Goal: Task Accomplishment & Management: Complete application form

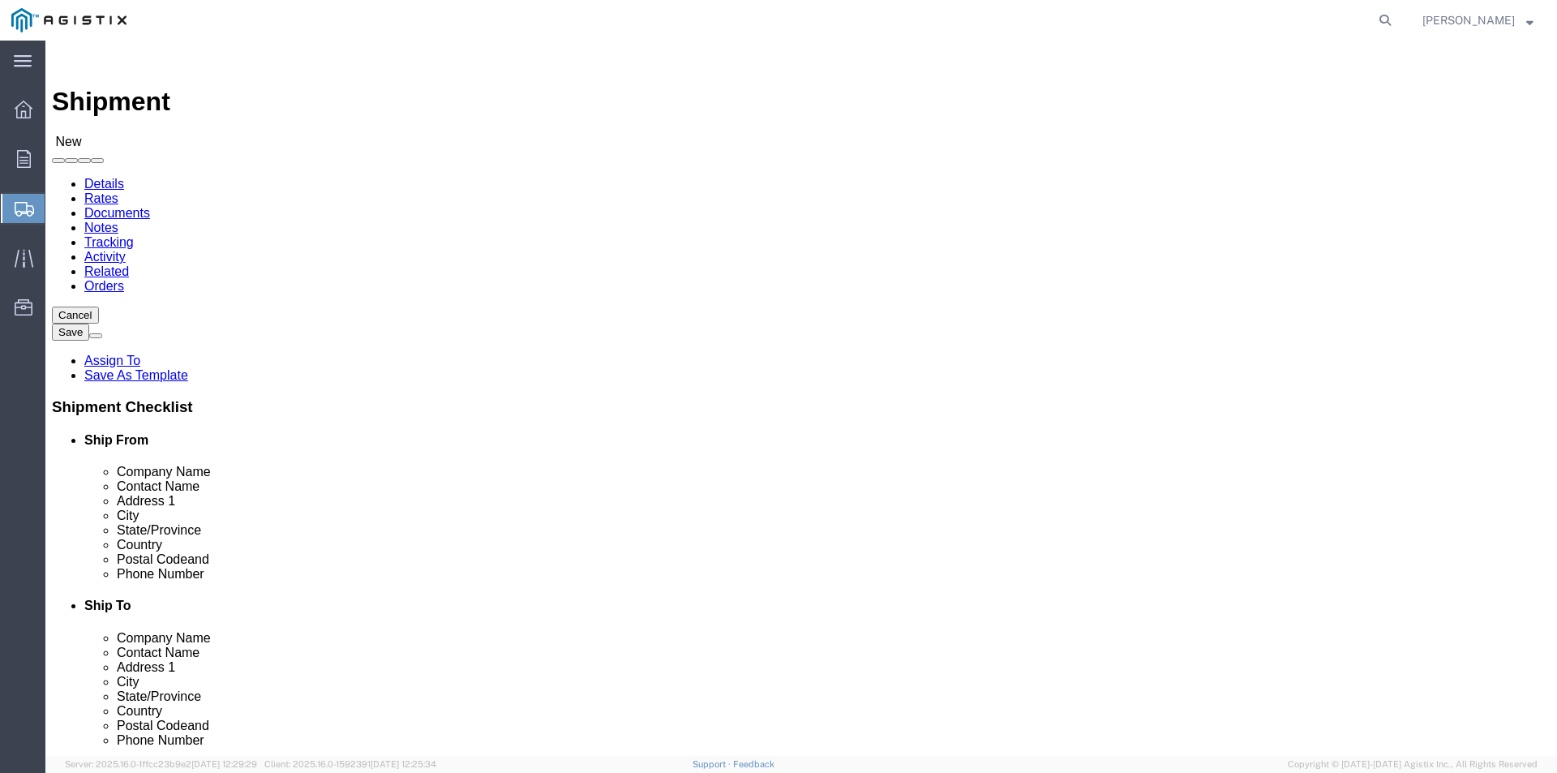
select select
click select "Select Oldcastle Precast Inc PG&E"
select select "9596"
click select "Select Oldcastle Precast Inc PG&E"
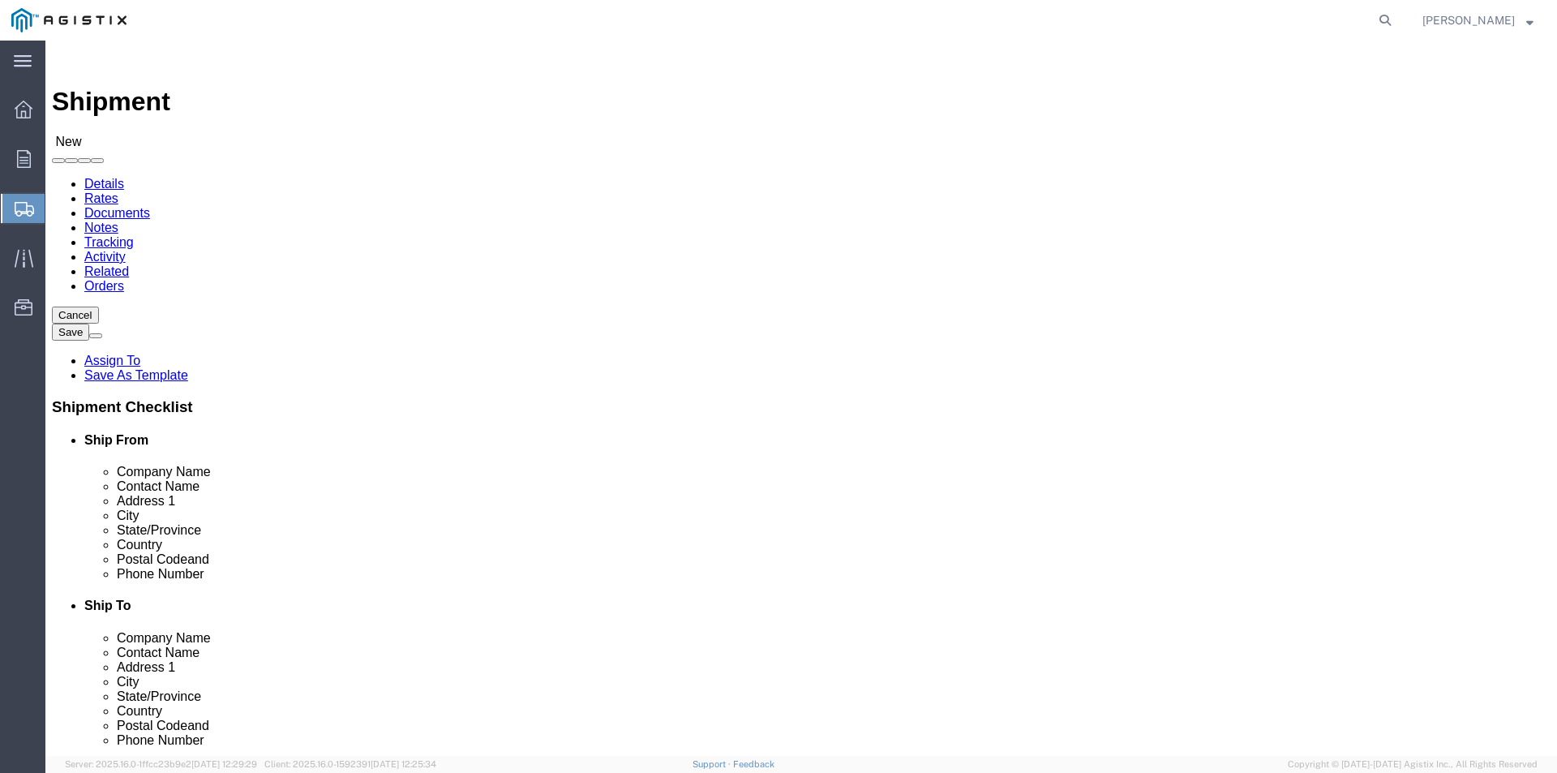
select select
click select "Select All Others [GEOGRAPHIC_DATA] [GEOGRAPHIC_DATA] [GEOGRAPHIC_DATA] [GEOGRA…"
select select "23082"
click select "Select All Others [GEOGRAPHIC_DATA] [GEOGRAPHIC_DATA] [GEOGRAPHIC_DATA] [GEOGRA…"
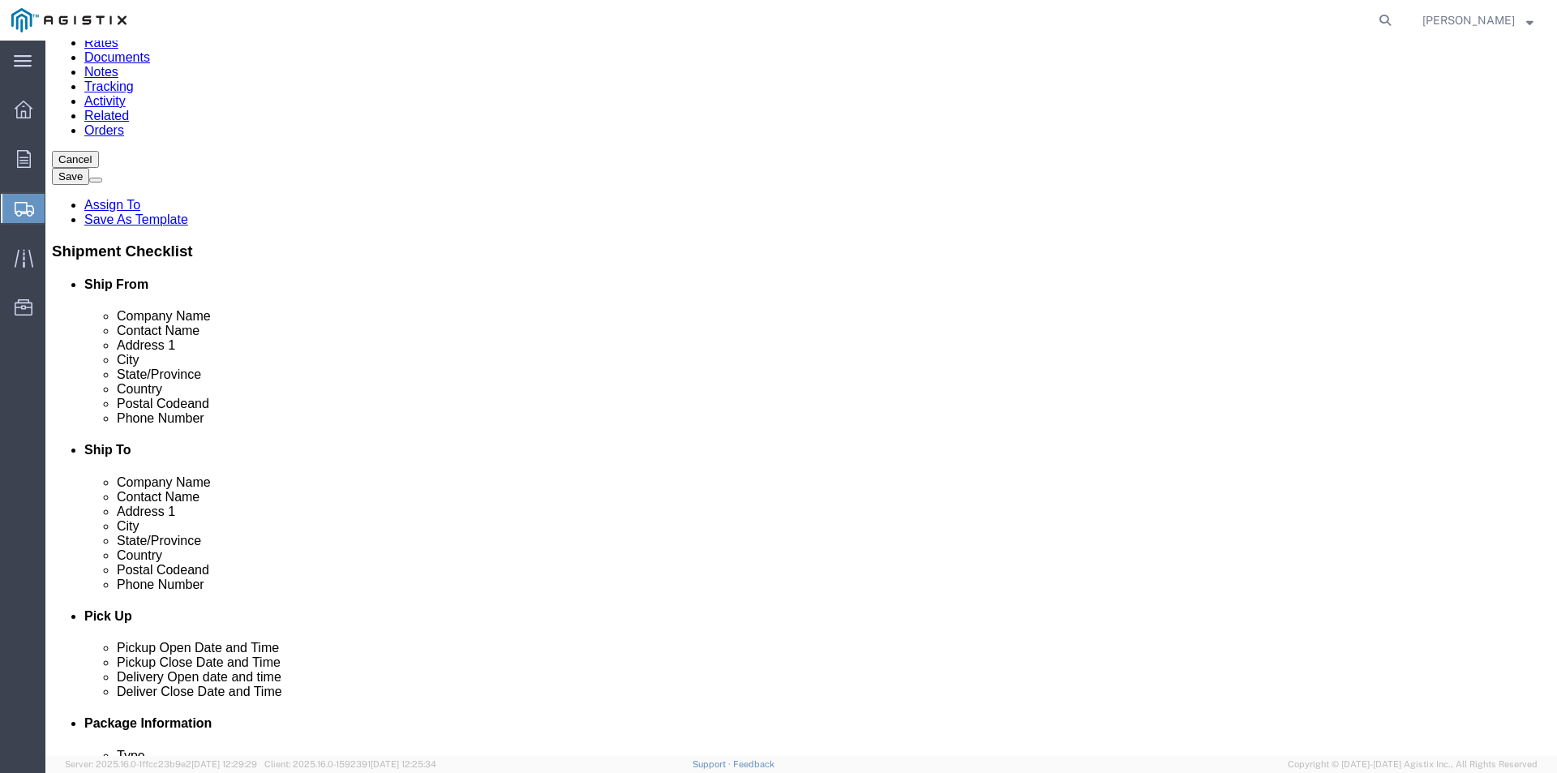
scroll to position [162, 0]
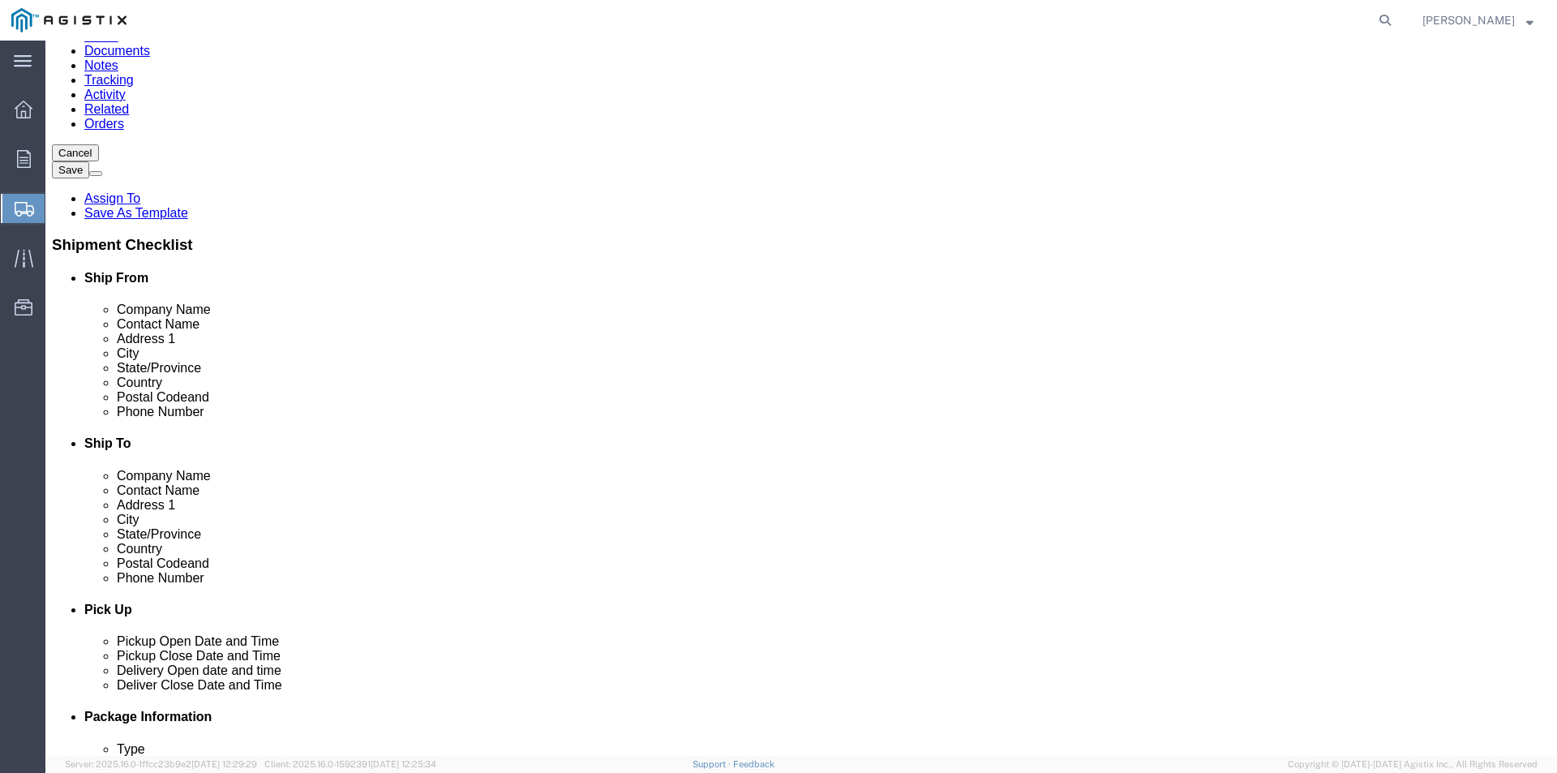
click input "text"
type input "ste"
click p "- OLDCASTLE PLEASANTON - ([PERSON_NAME]) [STREET_ADDRESS]"
select select "CA"
type input "[PERSON_NAME]"
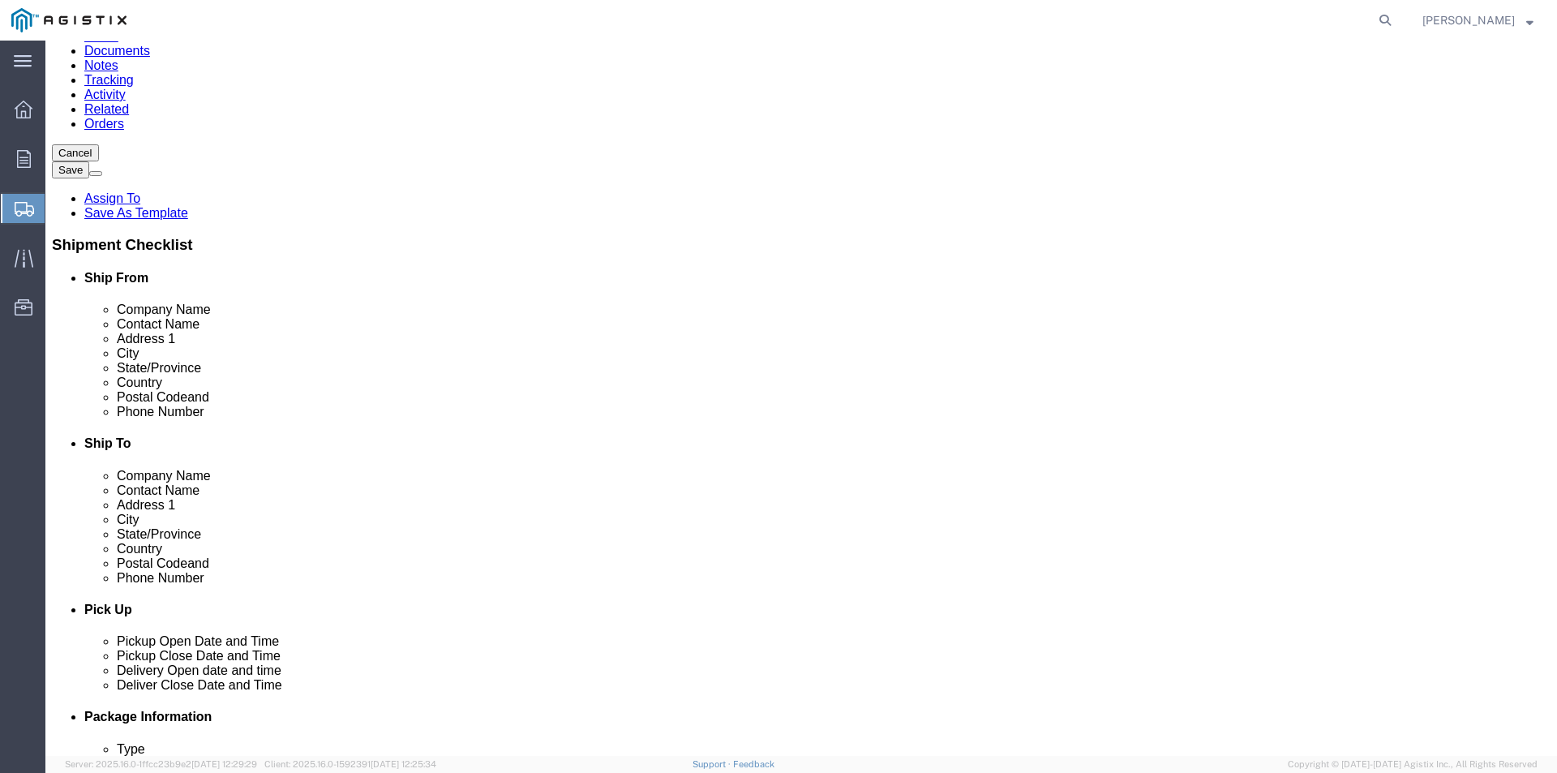
click input "text"
type input "[PHONE_NUMBER]"
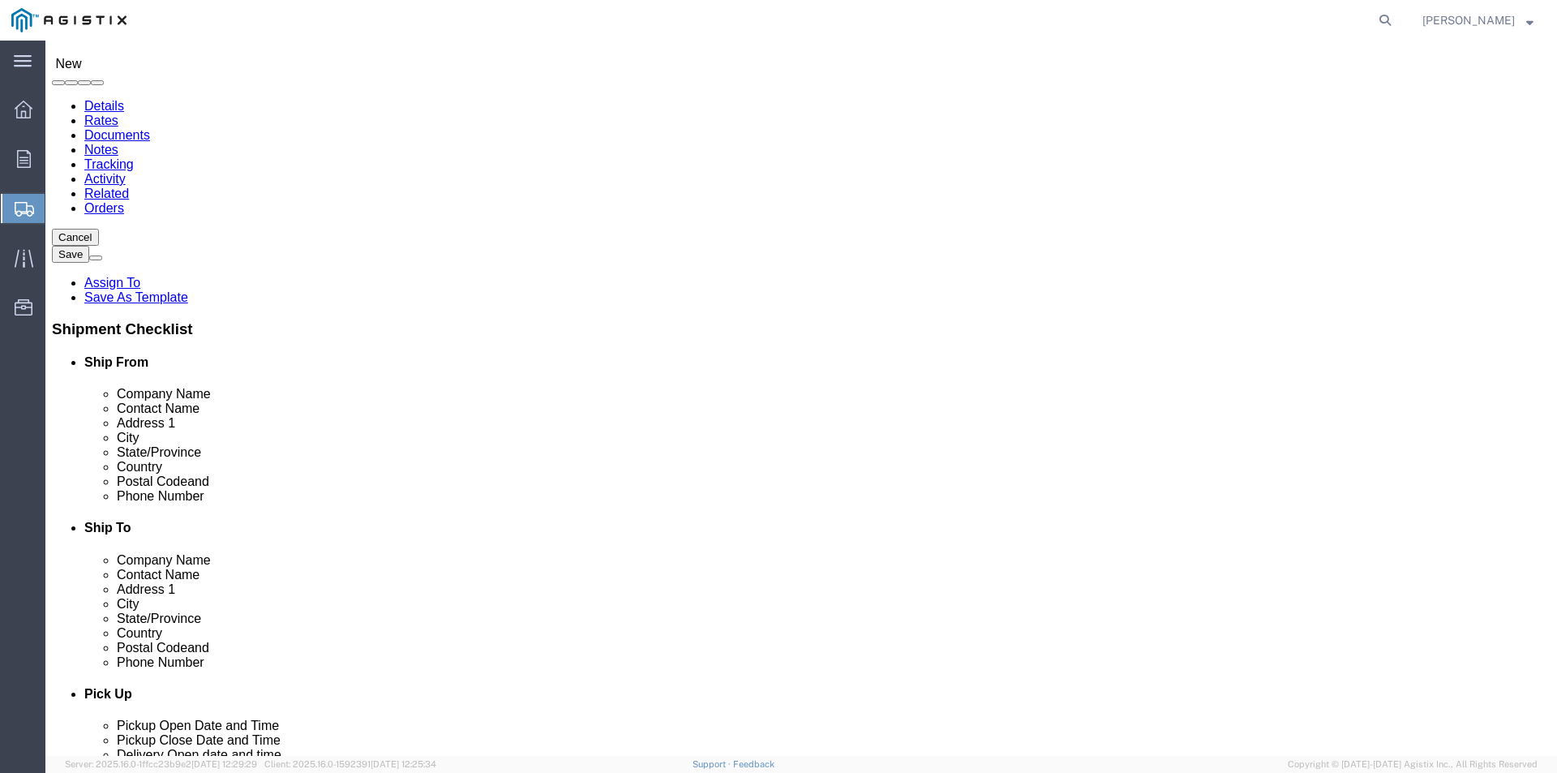
scroll to position [0, 0]
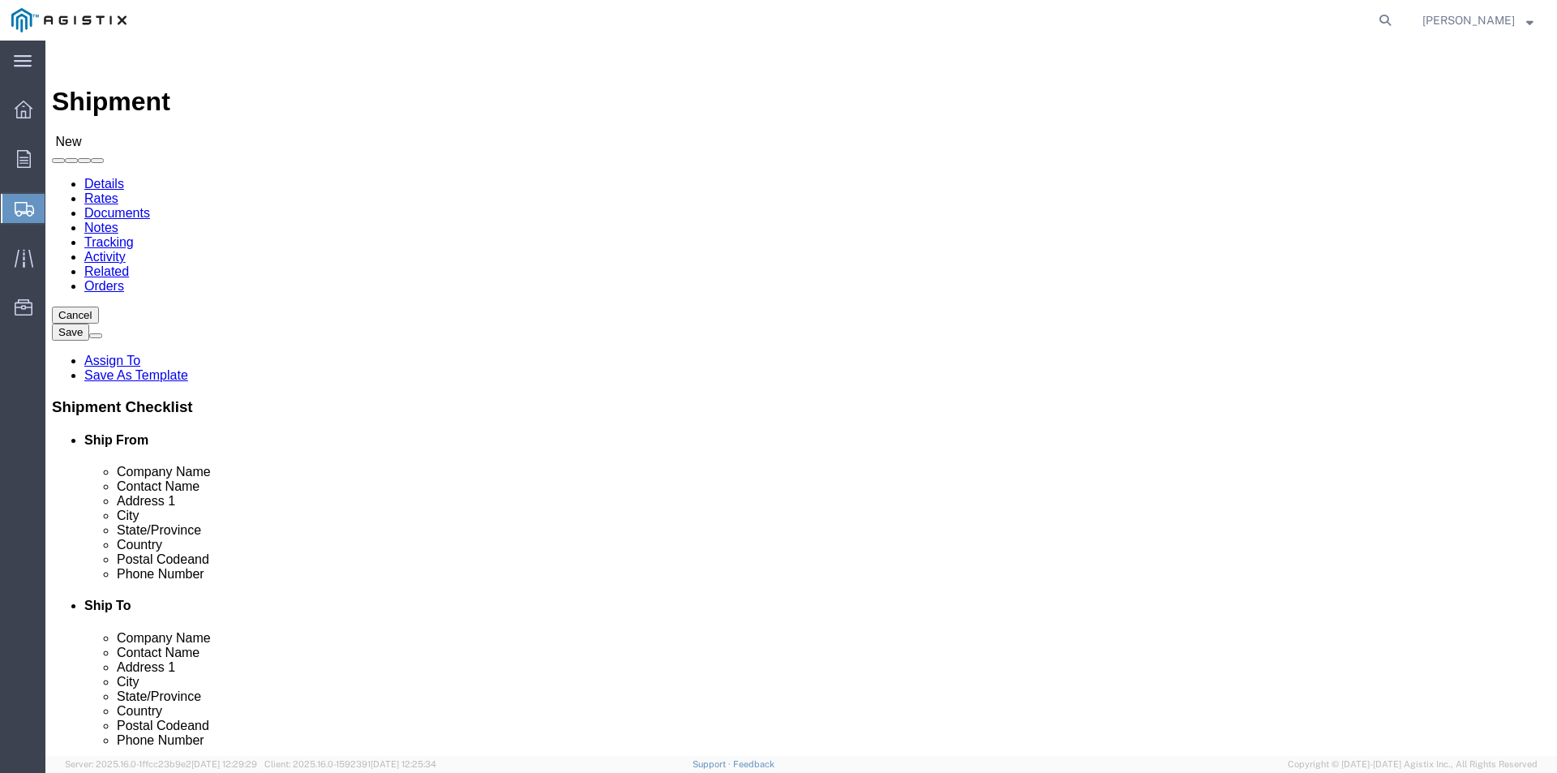
click input "text"
type input "MIDWAY SUB"
click input "text"
type input "PGE BUTTONWILLOW"
click input "text"
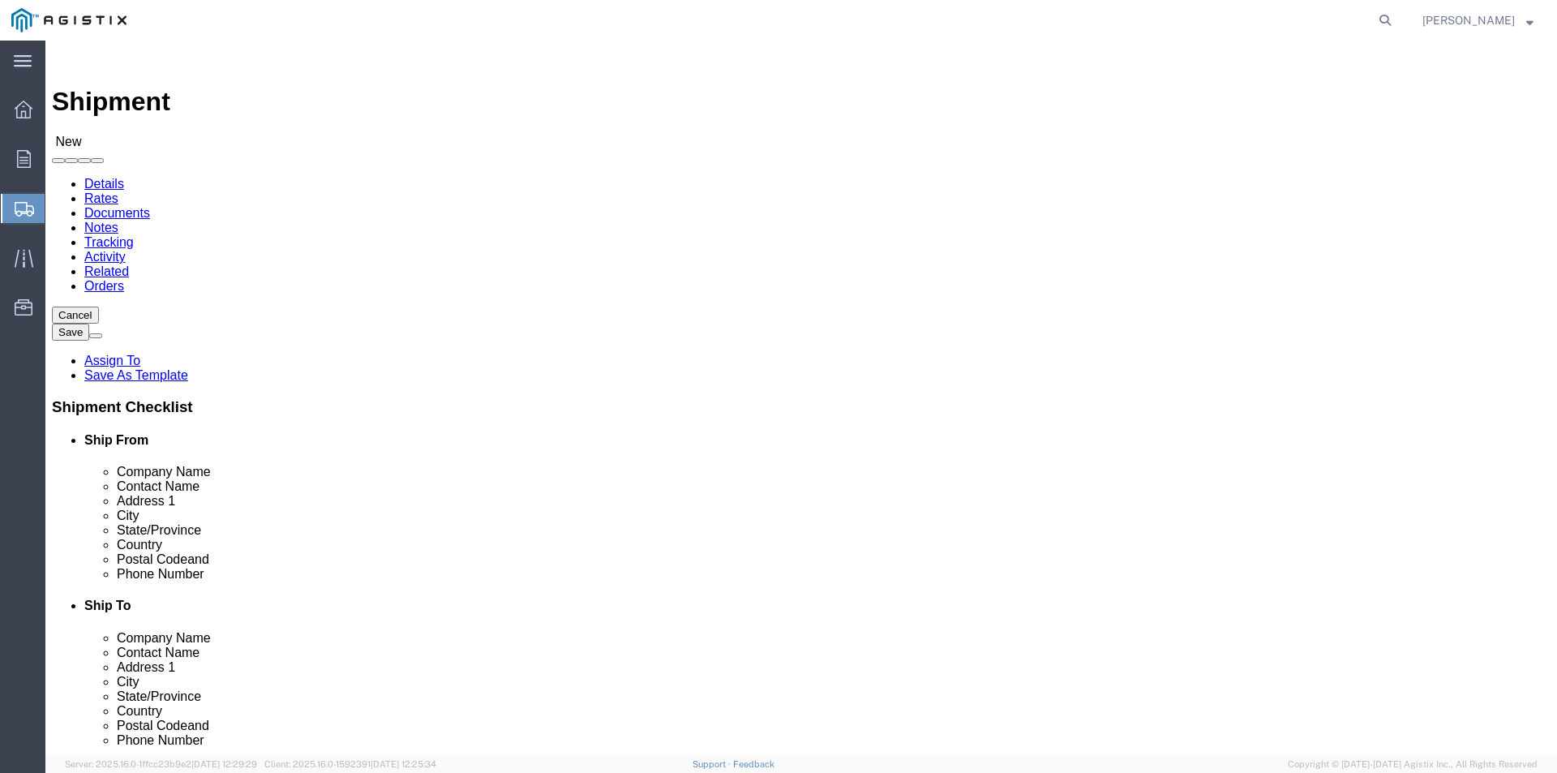
type input "WASCO WAY & [PERSON_NAME]"
click input "text"
type input "BUTTONWILLOW"
click div "State/Province Select Select [US_STATE] [US_STATE] [US_STATE] [US_STATE] Armed …"
click input "Postal Code"
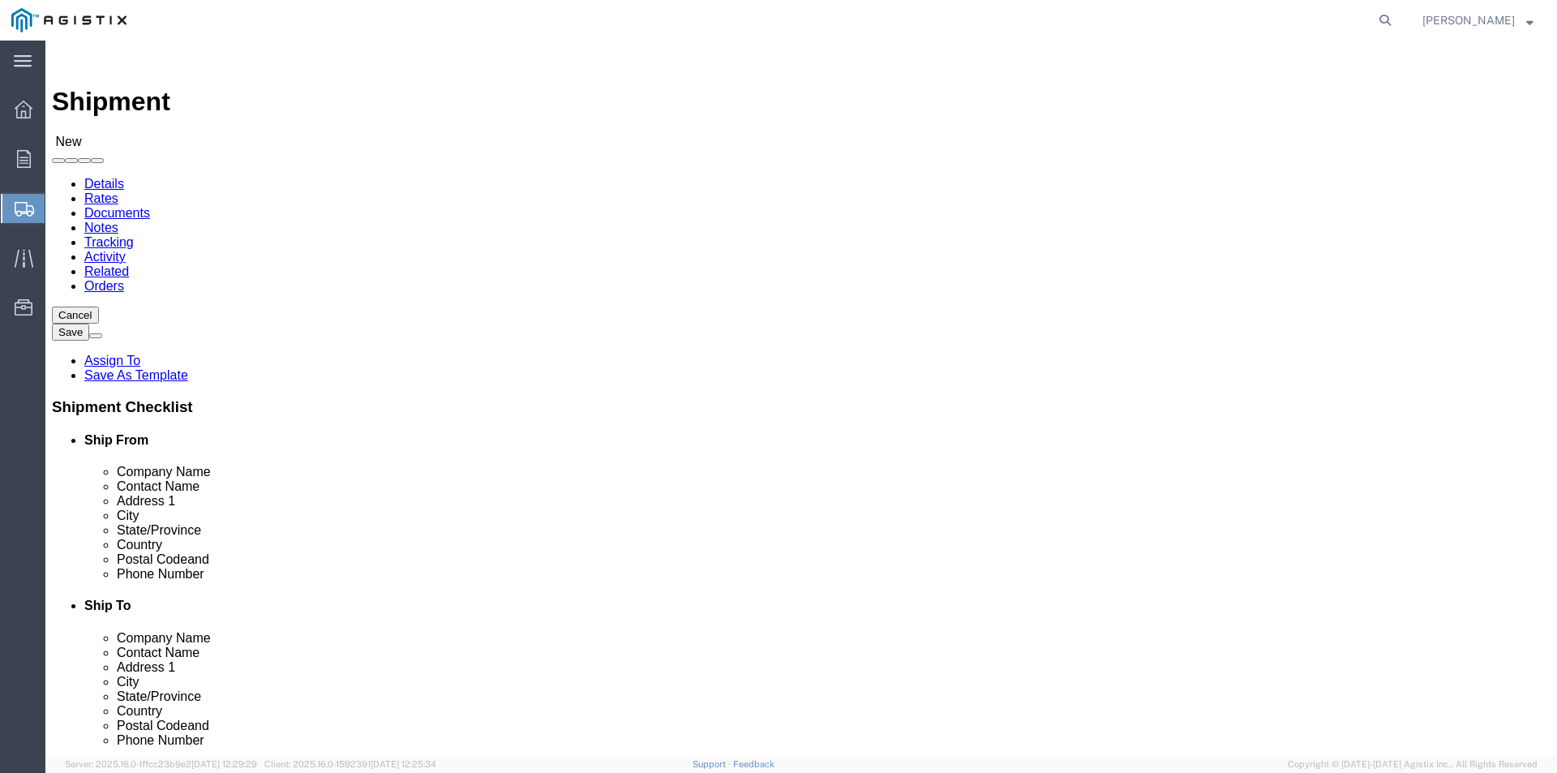
type input "93206"
click input "text"
type input "[PHONE_NUMBER]"
drag, startPoint x: 720, startPoint y: 655, endPoint x: 727, endPoint y: 669, distance: 15.6
click label "Postal Code"
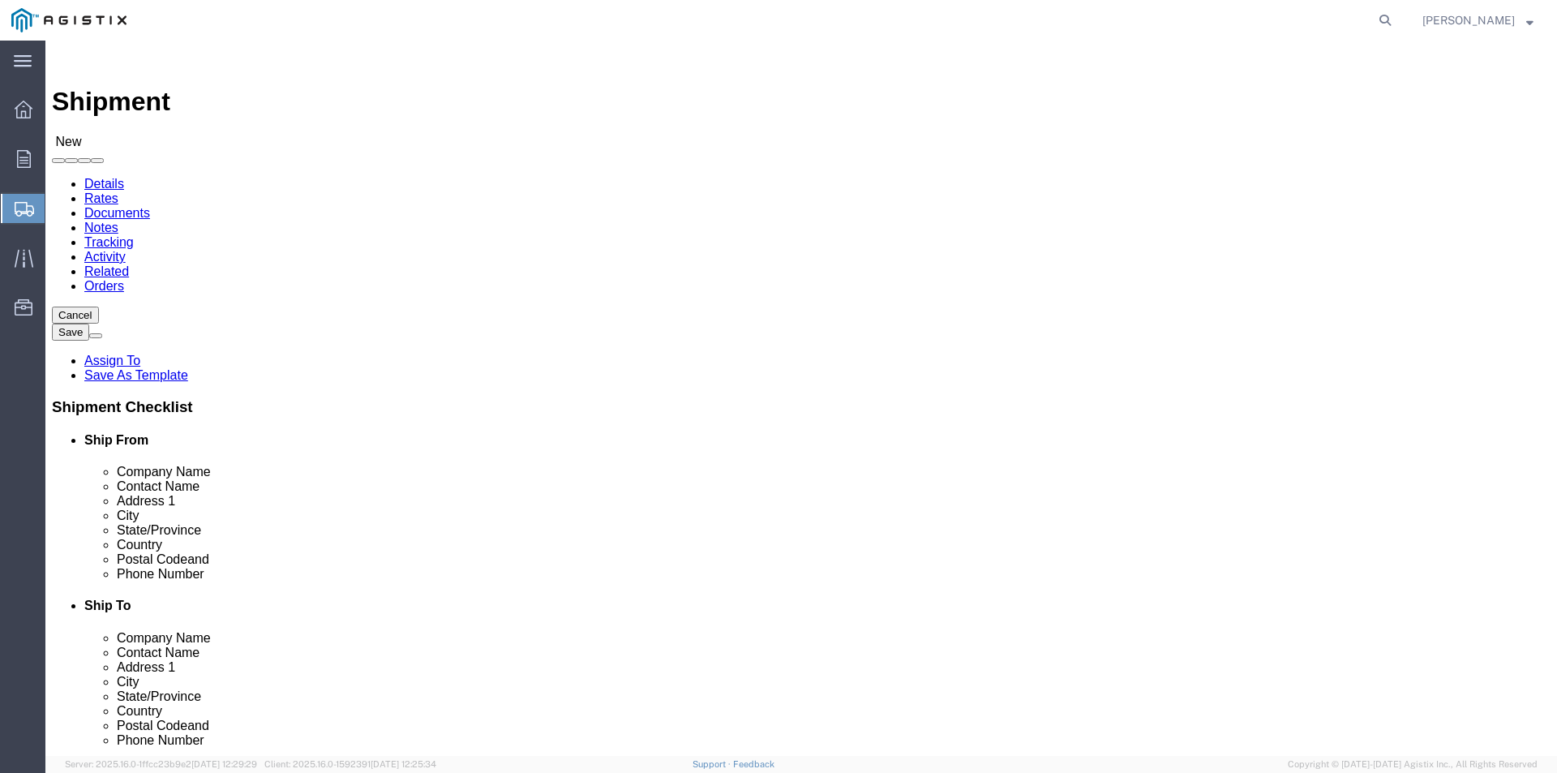
click input "93206"
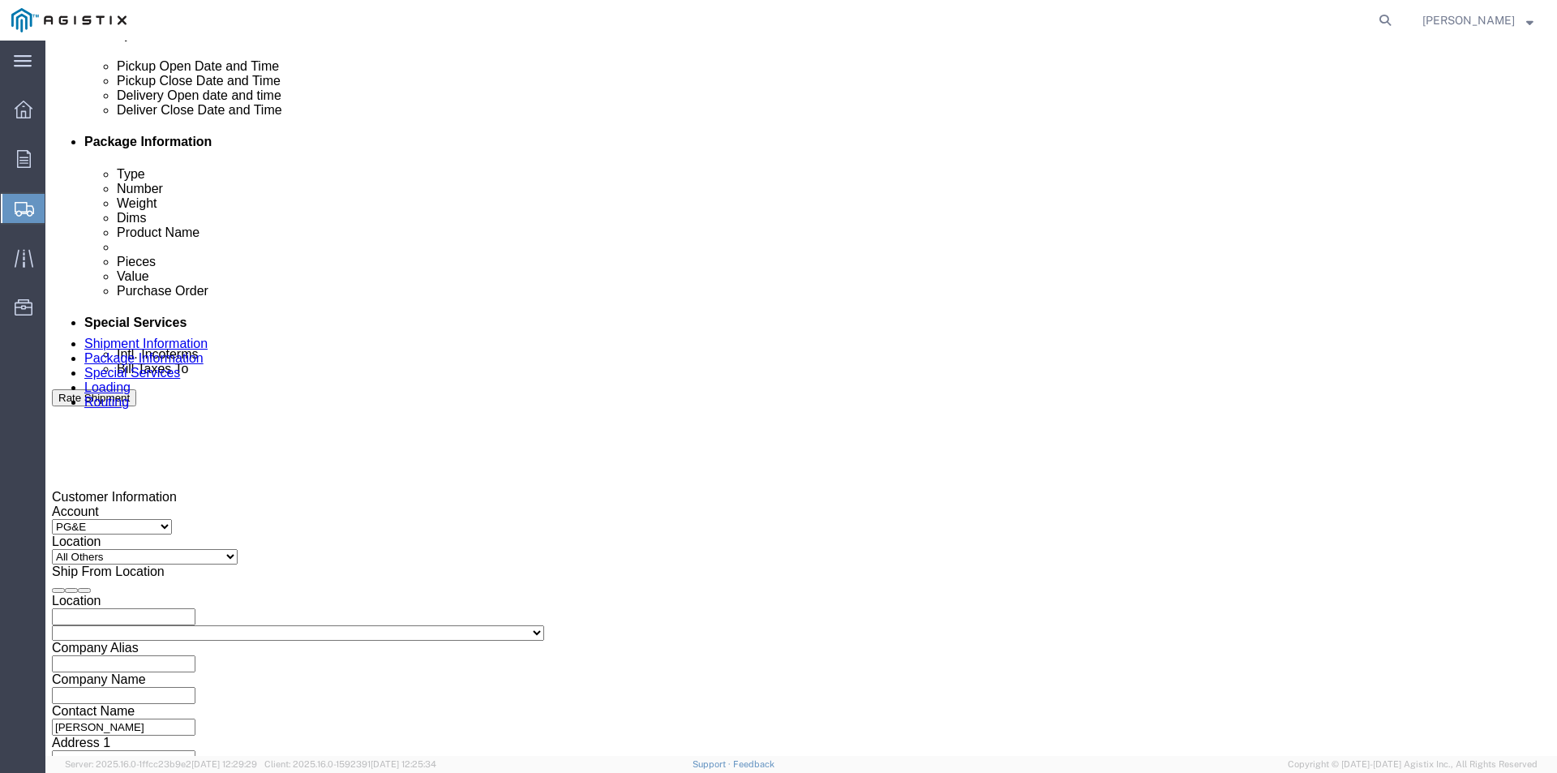
scroll to position [892, 0]
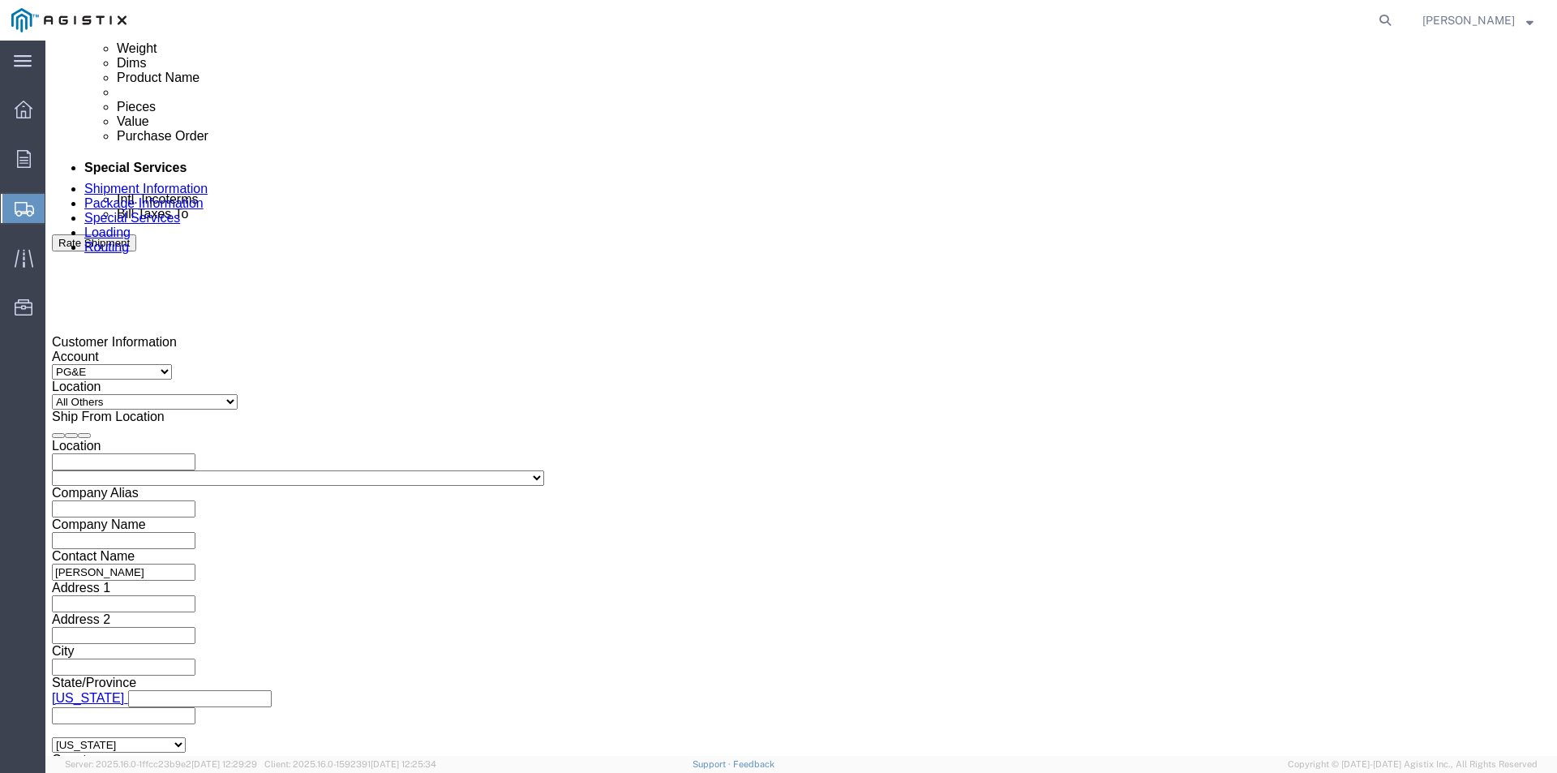
click div "[DATE] 8:00 AM"
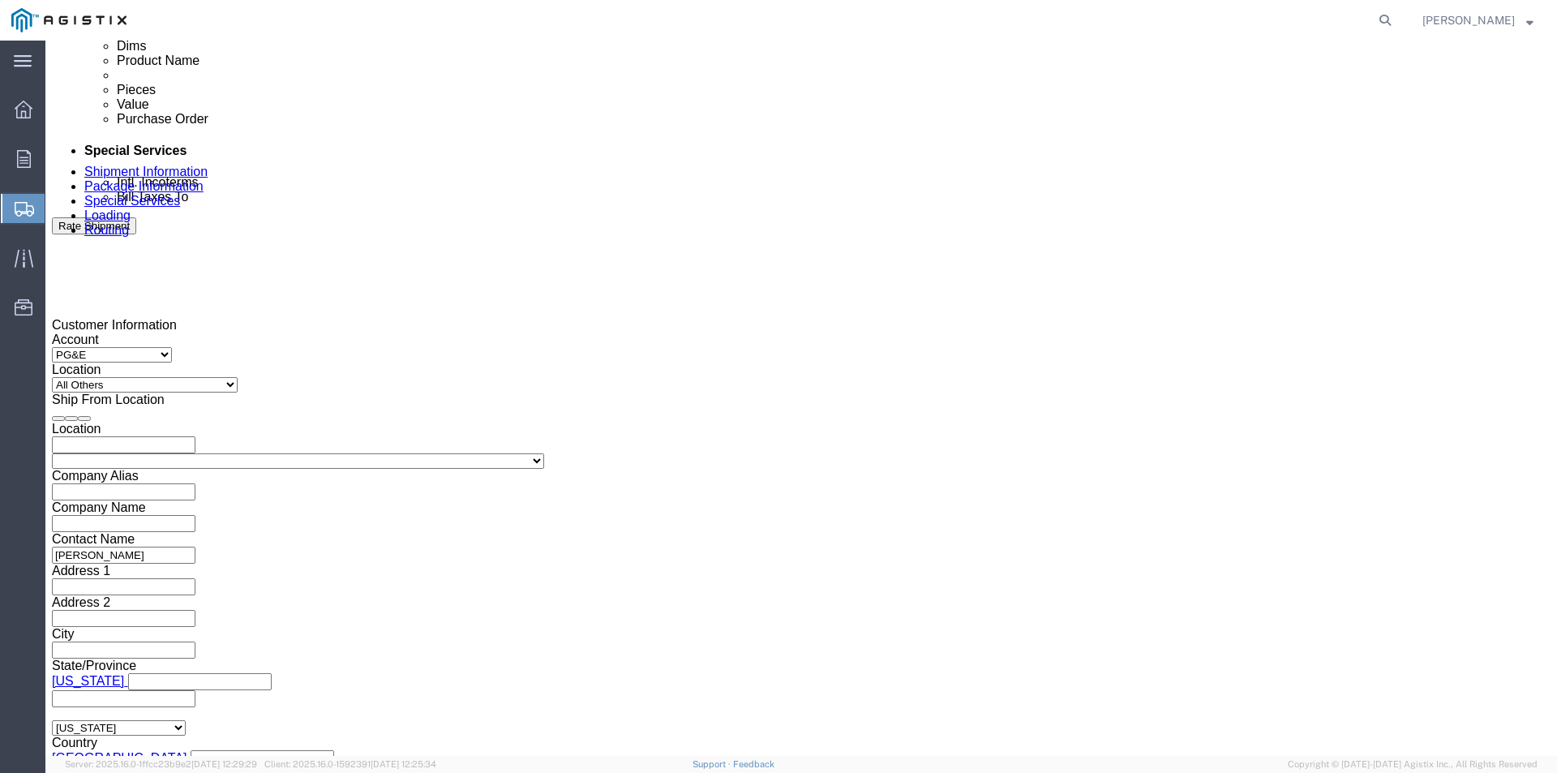
click div "Pickup Date: Pickup Start Date Pickup Start Time Pickup Open Date and Time [DAT…"
click div "[DATE] 8:00 AM"
click button "Apply"
click div
drag, startPoint x: 809, startPoint y: 700, endPoint x: 818, endPoint y: 691, distance: 12.6
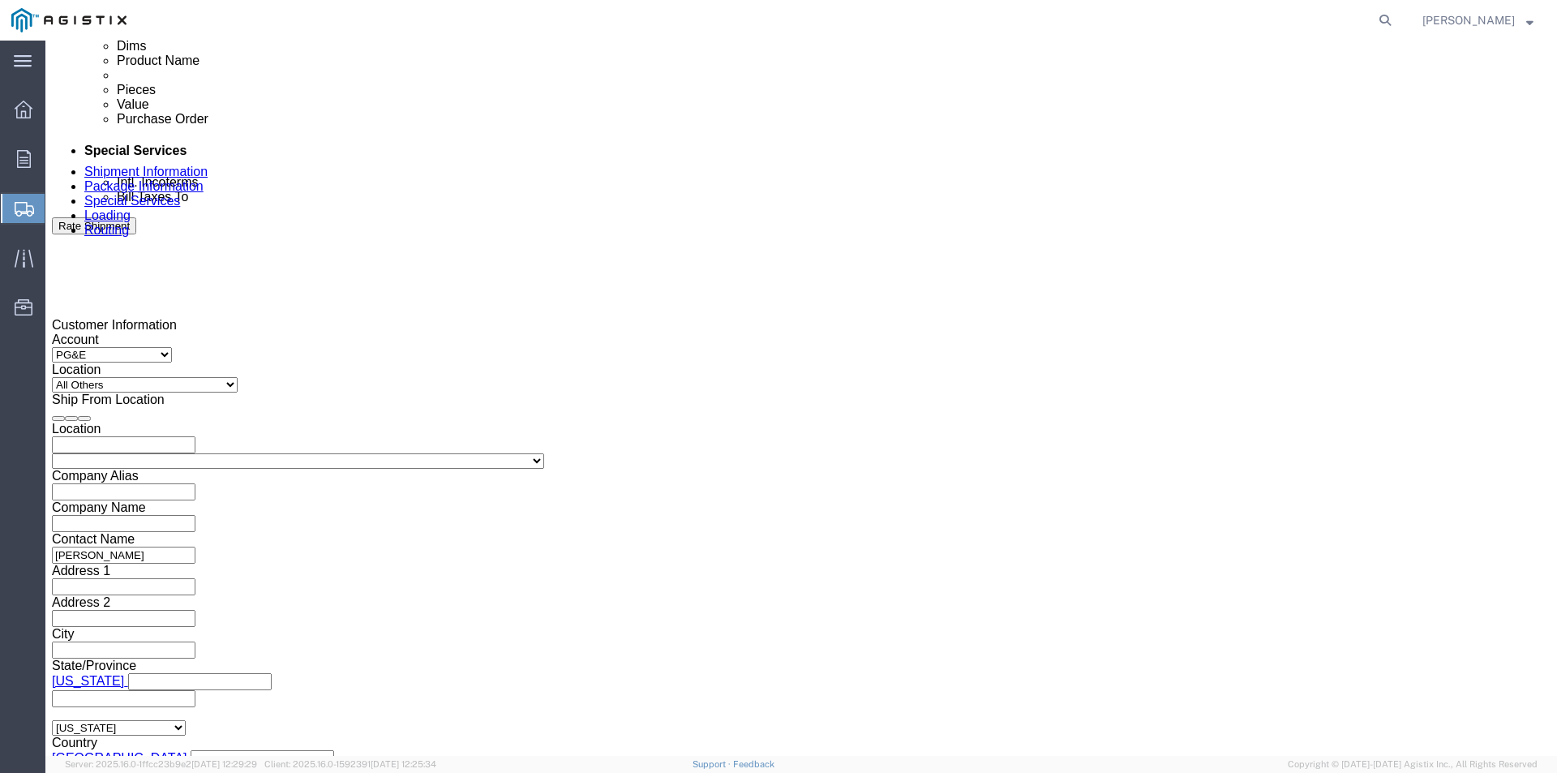
click button "Apply"
click div
drag, startPoint x: 1122, startPoint y: 756, endPoint x: 1078, endPoint y: 714, distance: 61.4
click at [1122, 756] on agx-app-version "Server: 2025.16.0-1ffcc23b9e2 [DATE] 12:29:29 Client: 2025.16.0-1592391 [DATE] …" at bounding box center [801, 764] width 1512 height 17
click button "Apply"
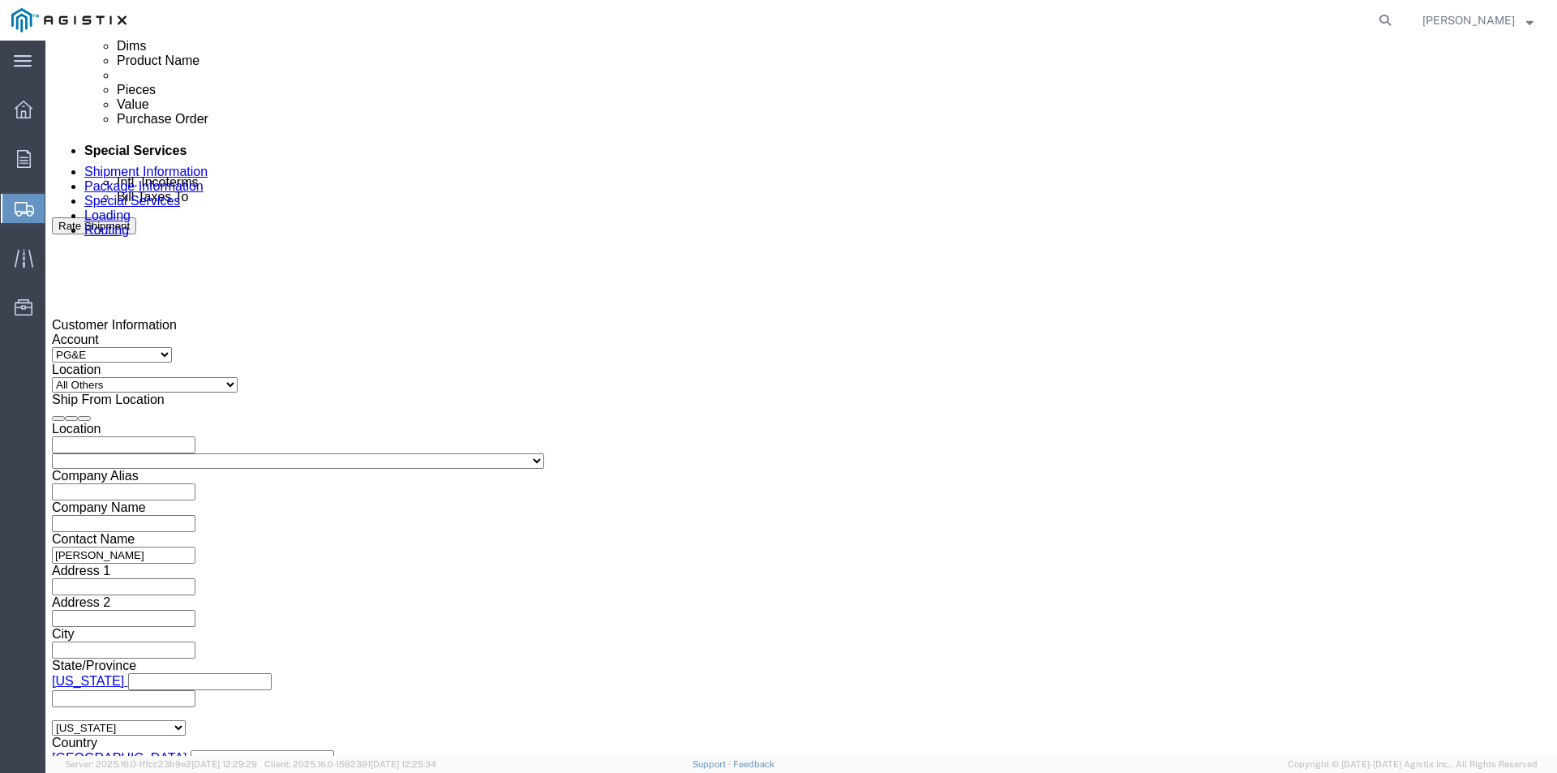
click input "text"
type input "3501402733"
click div "References Add reference"
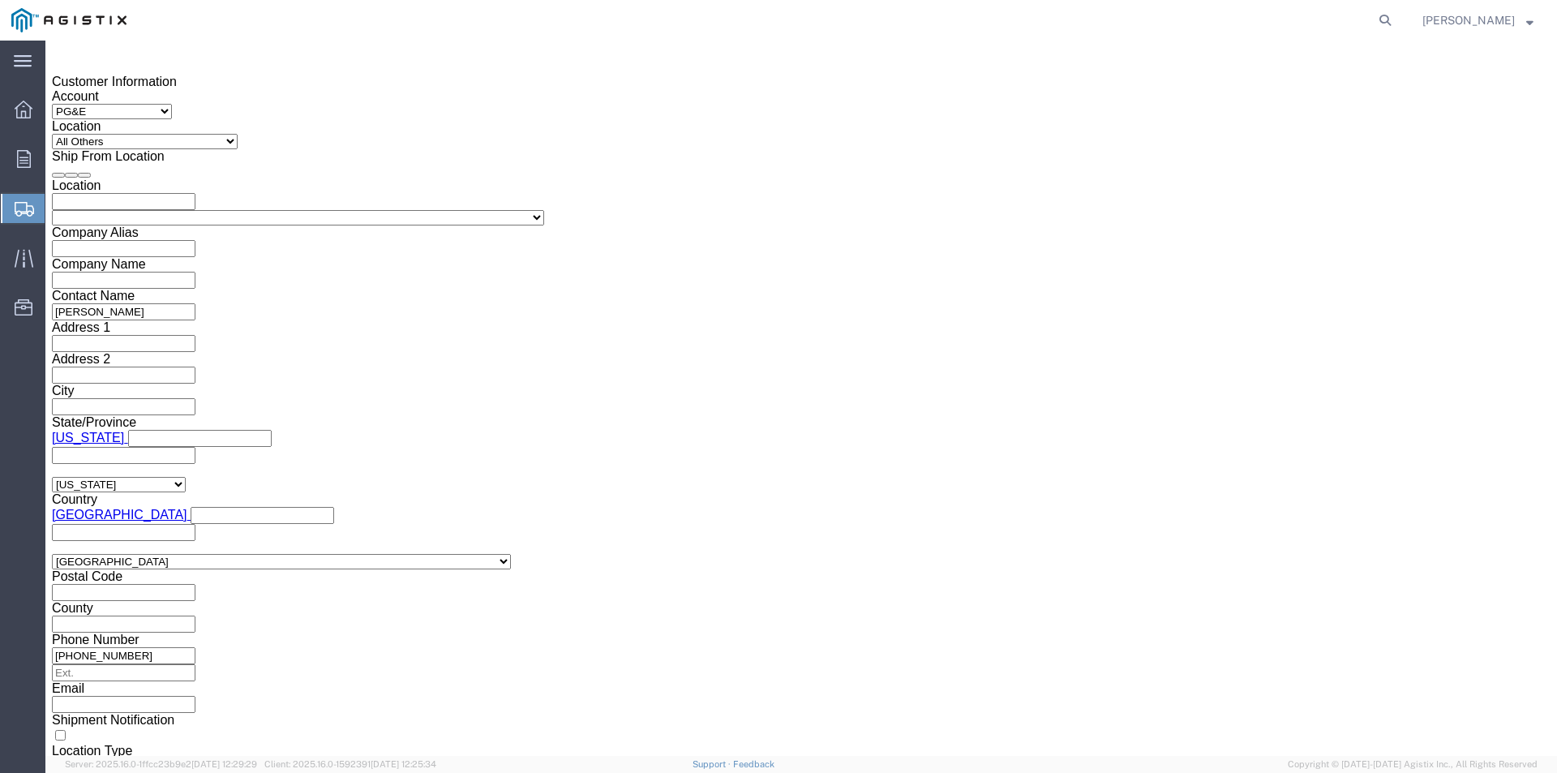
scroll to position [1153, 0]
click button "Continue"
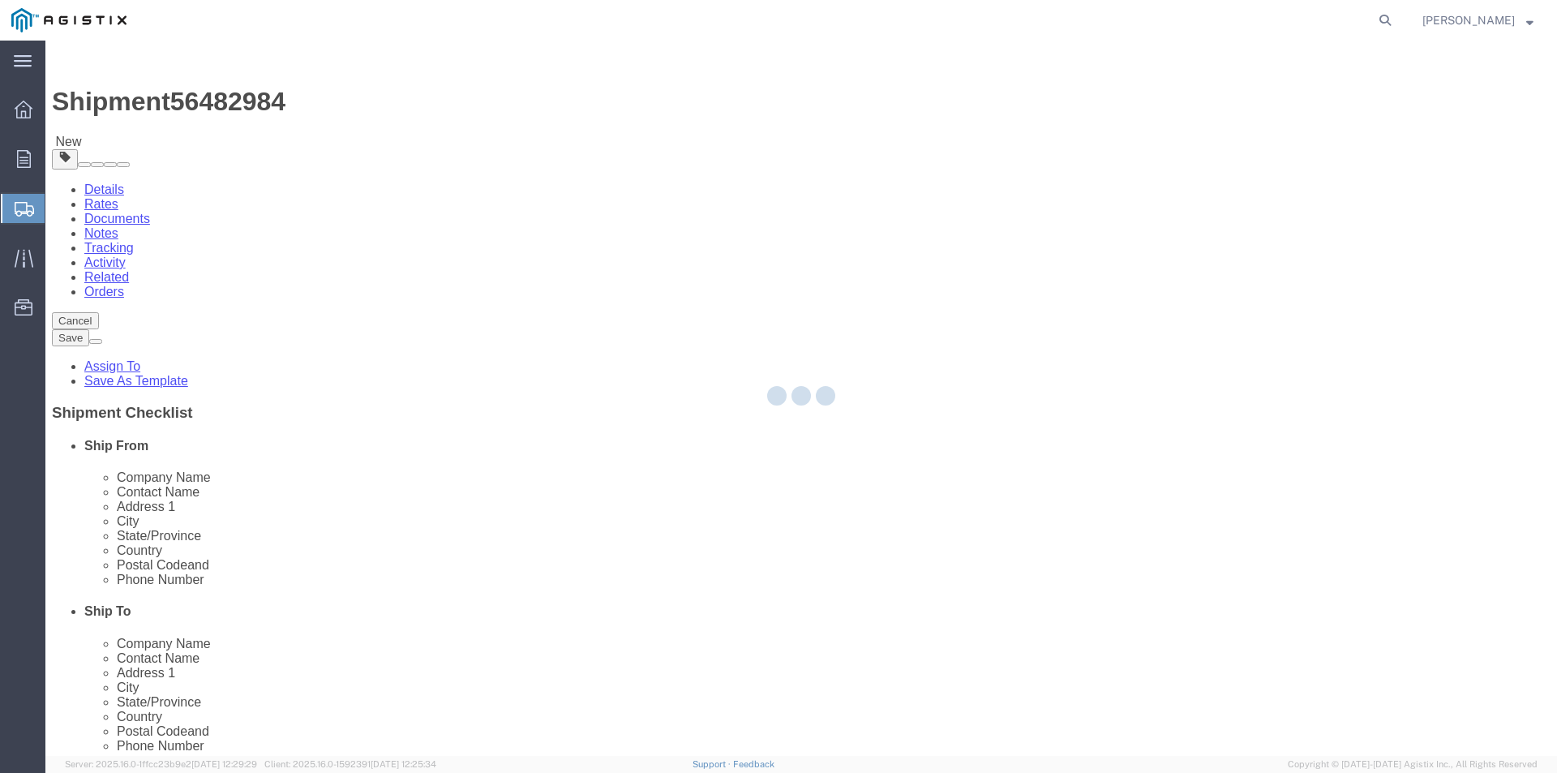
select select "CBOX"
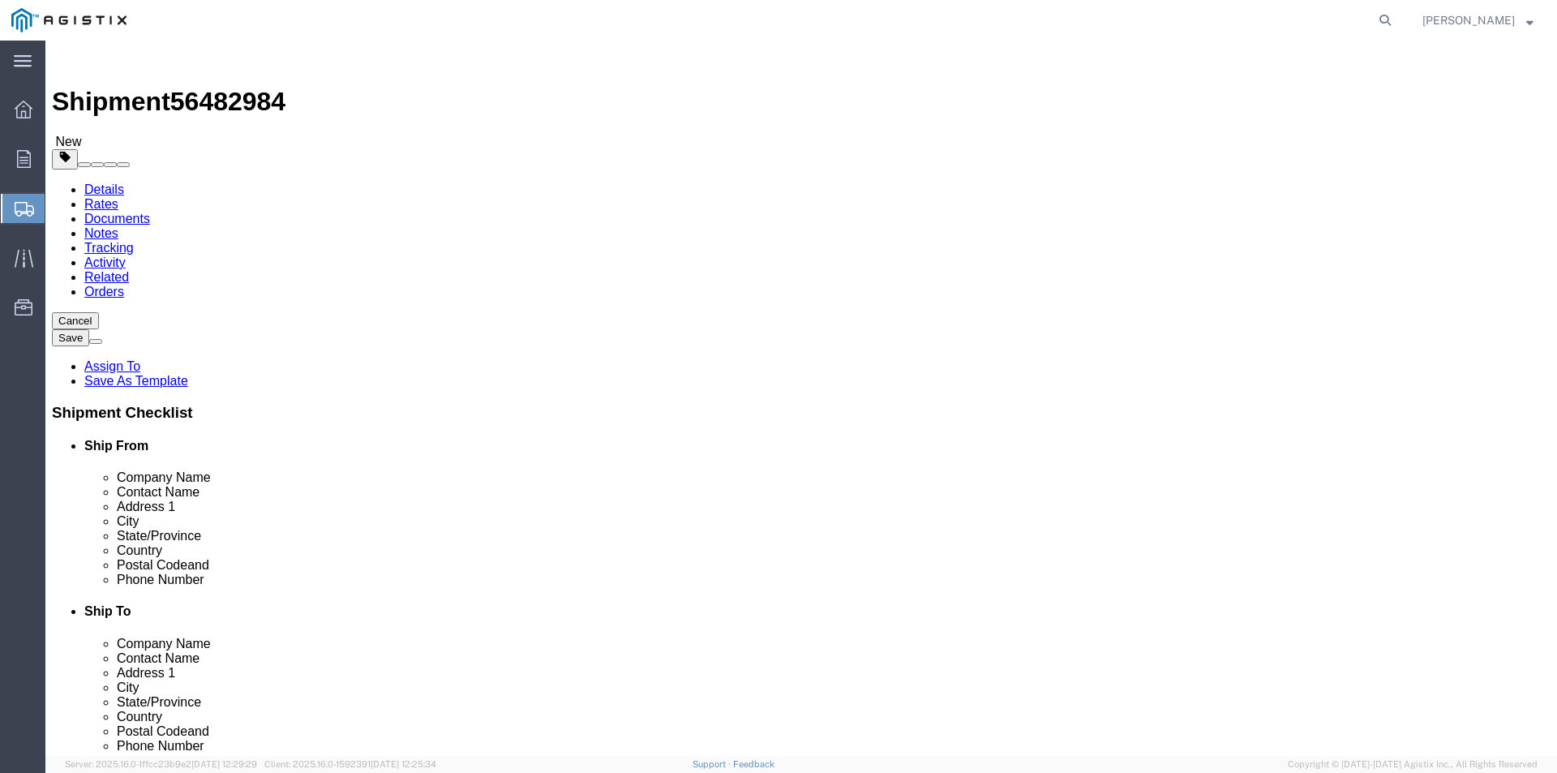
click div "Previous Continue"
click span "State/Province"
click img
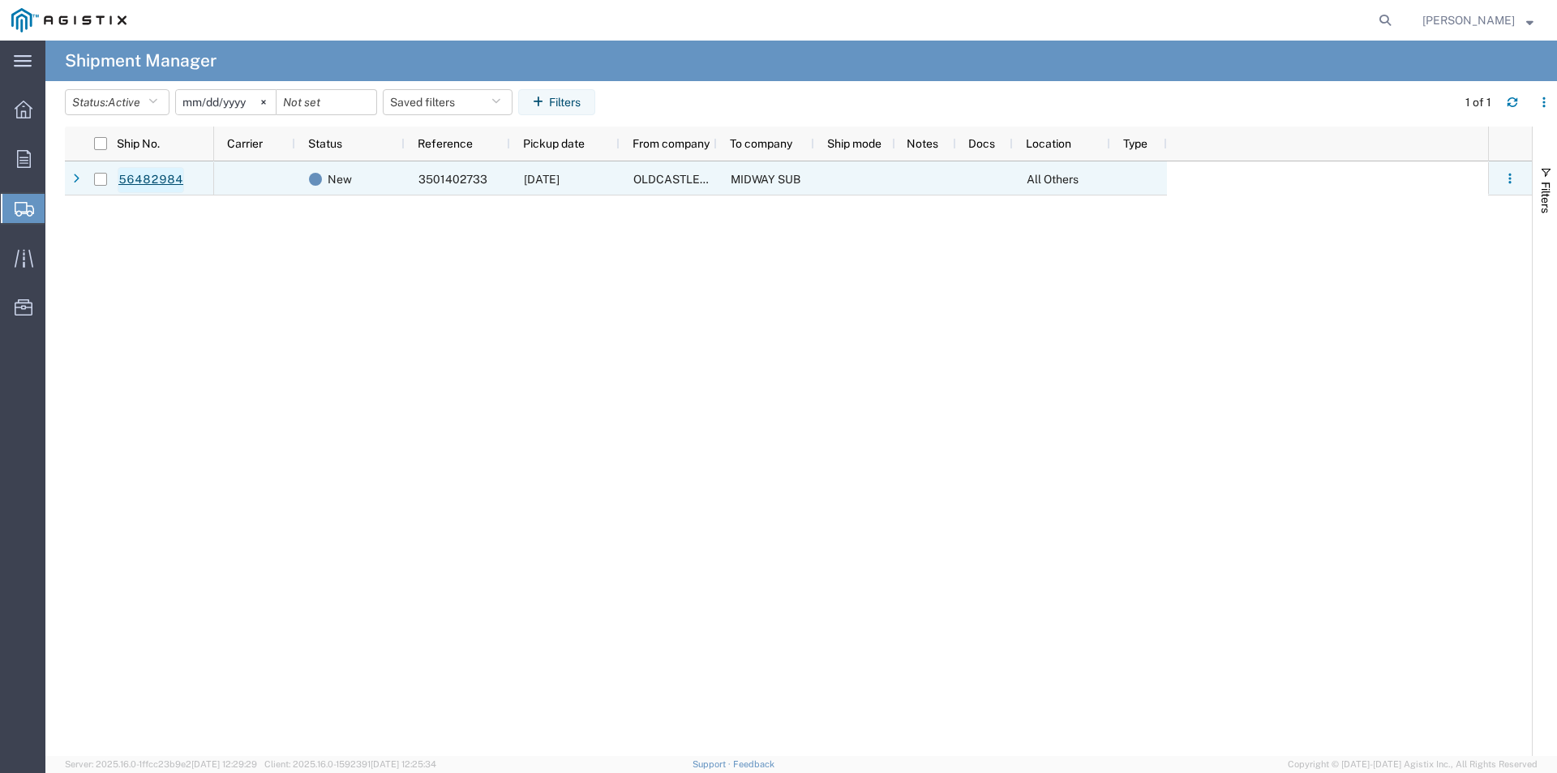
click at [150, 172] on link "56482984" at bounding box center [151, 180] width 67 height 26
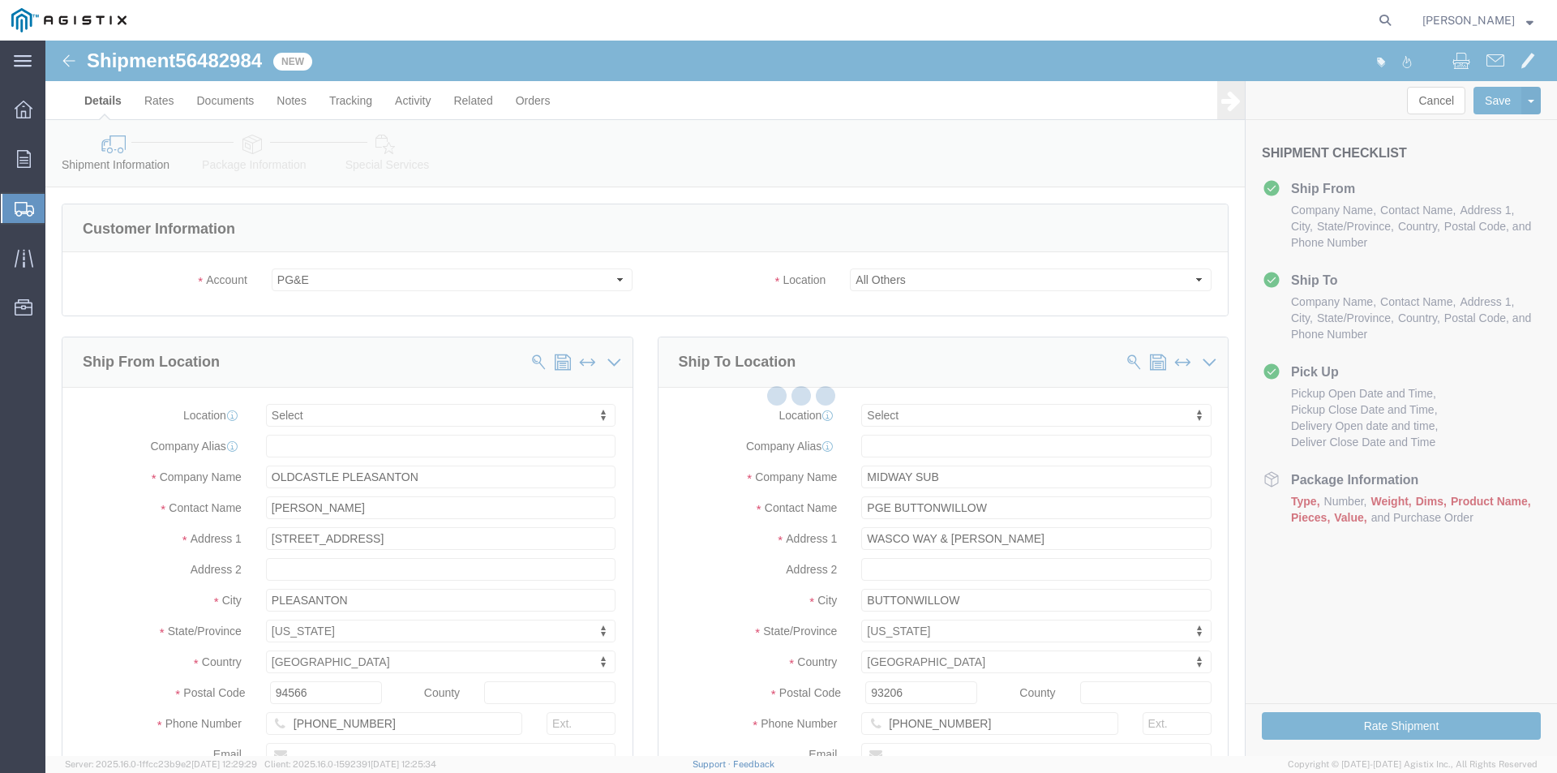
select select
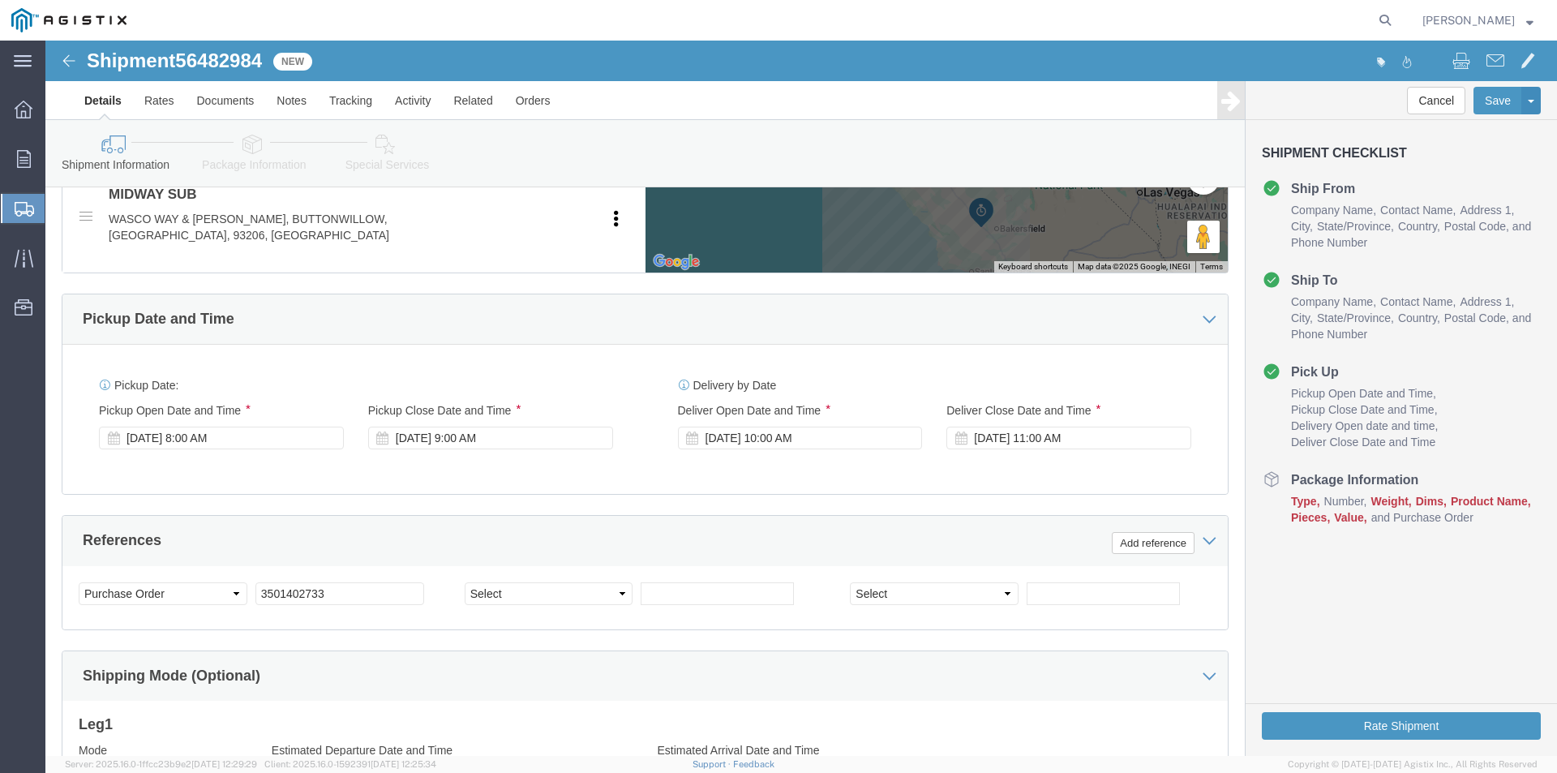
scroll to position [1054, 0]
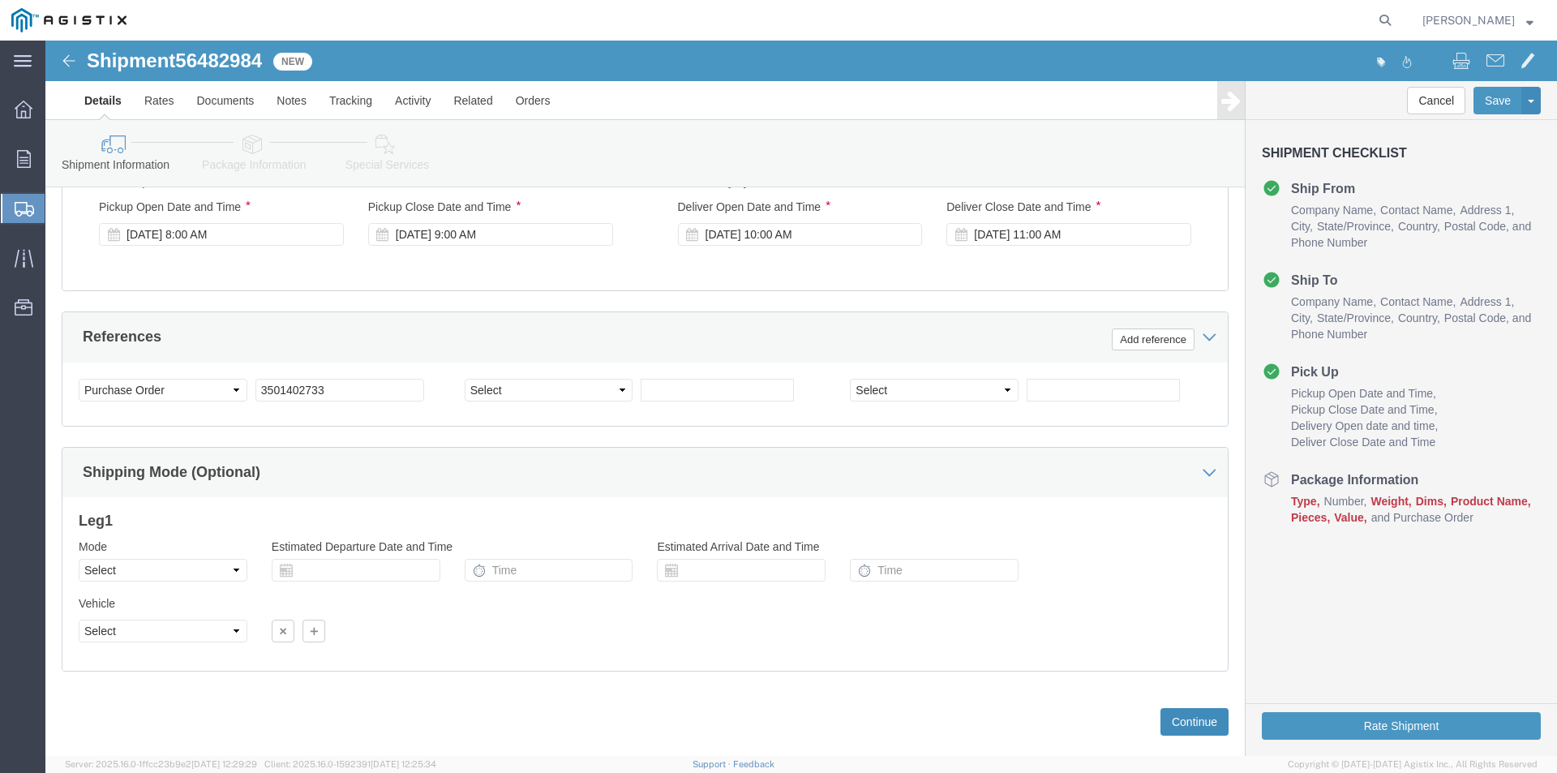
click button "Continue"
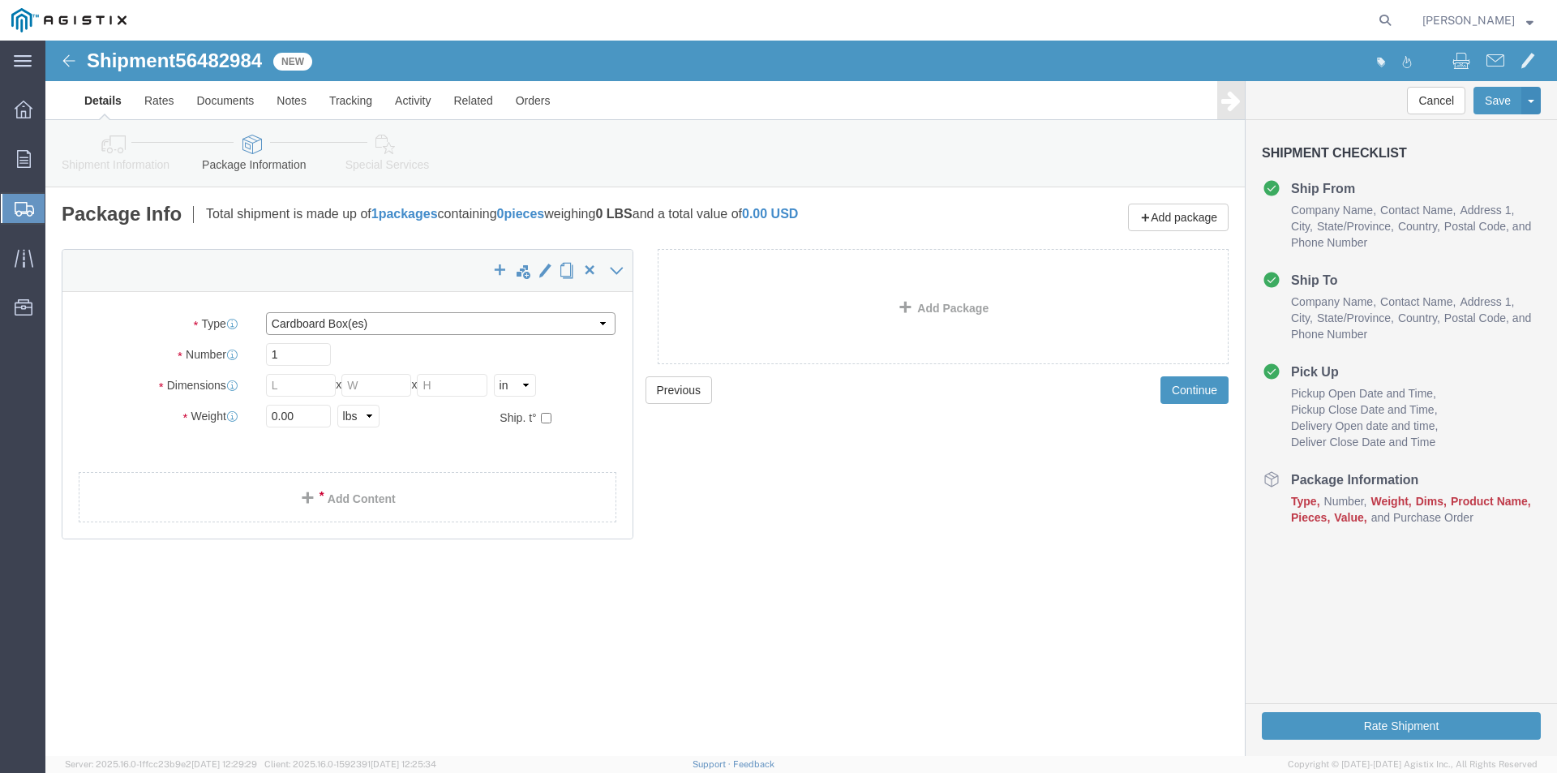
click select "Select Bulk Bundle(s) Cardboard Box(es) Carton(s) Crate(s) Drum(s) (Fiberboard)…"
select select "NKCR"
click select "Select Bulk Bundle(s) Cardboard Box(es) Carton(s) Crate(s) Drum(s) (Fiberboard)…"
drag, startPoint x: 249, startPoint y: 317, endPoint x: 213, endPoint y: 310, distance: 36.4
click div "1"
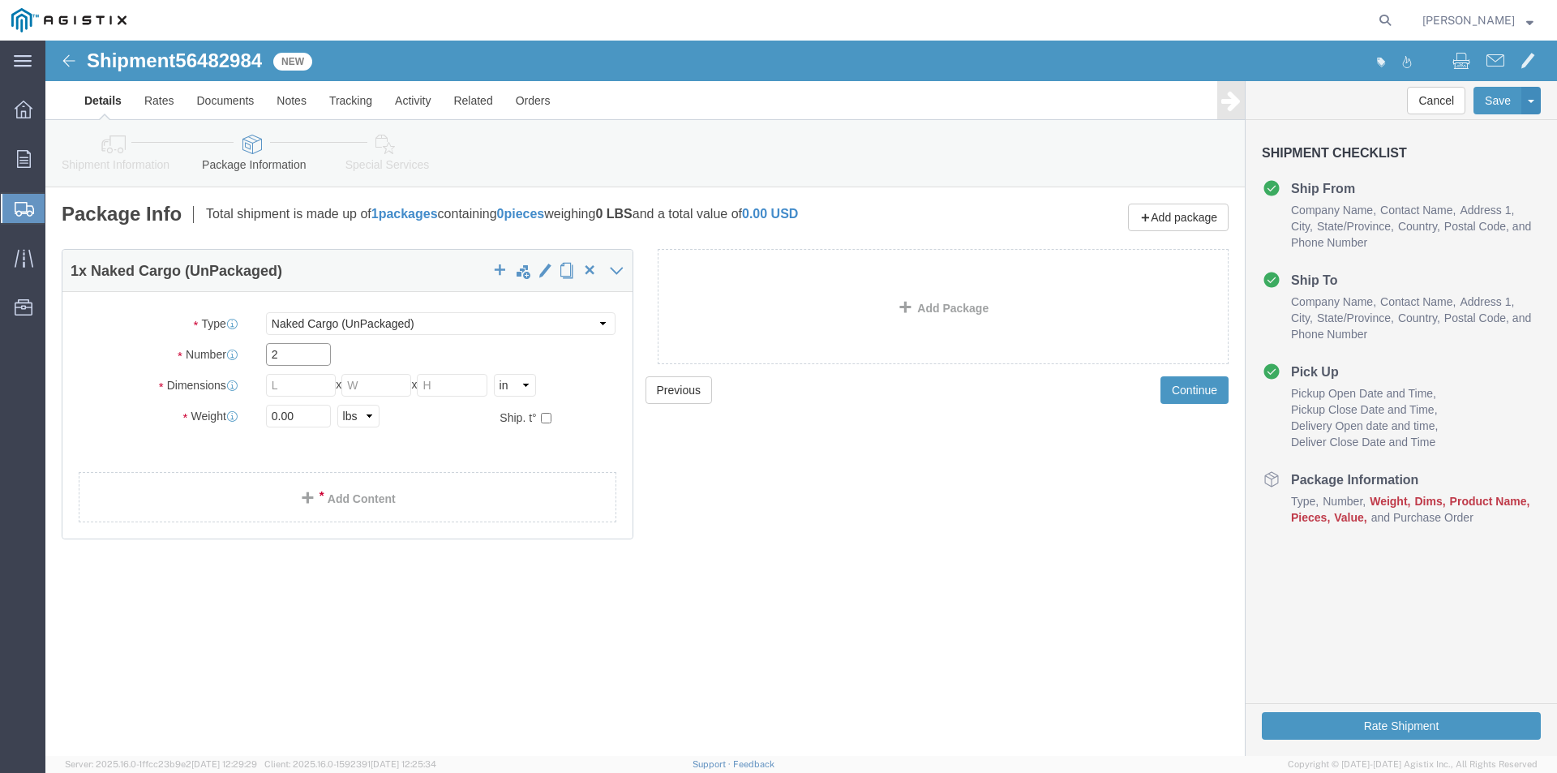
type input "2"
click input "text"
type input "46"
drag, startPoint x: 358, startPoint y: 350, endPoint x: 282, endPoint y: 350, distance: 76.2
click div "Length 46 x Width x Height Select cm ft in"
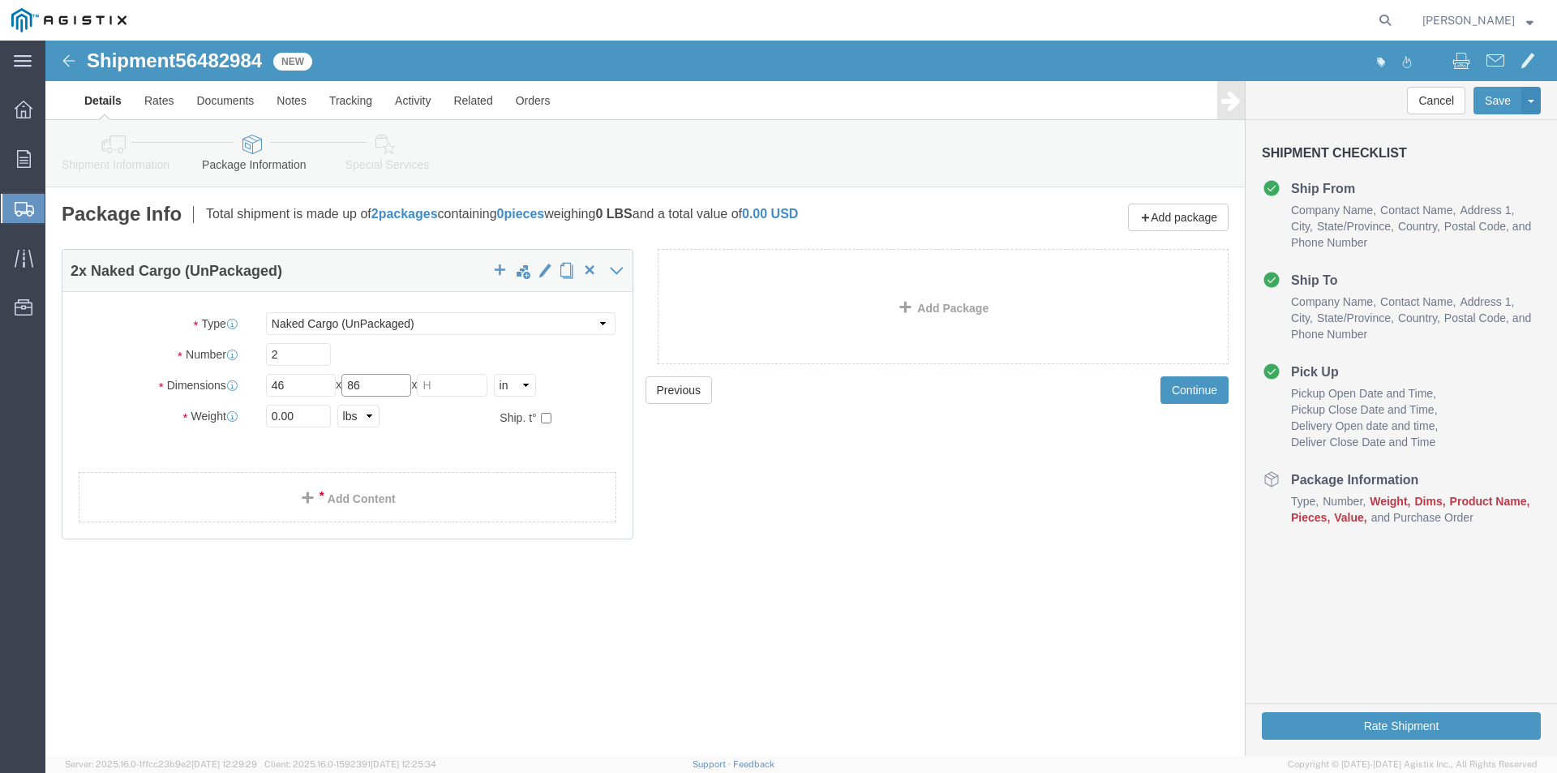
type input "86"
drag, startPoint x: 421, startPoint y: 345, endPoint x: 413, endPoint y: 346, distance: 8.2
click input "text"
type input "72"
drag, startPoint x: 260, startPoint y: 367, endPoint x: 152, endPoint y: 381, distance: 108.7
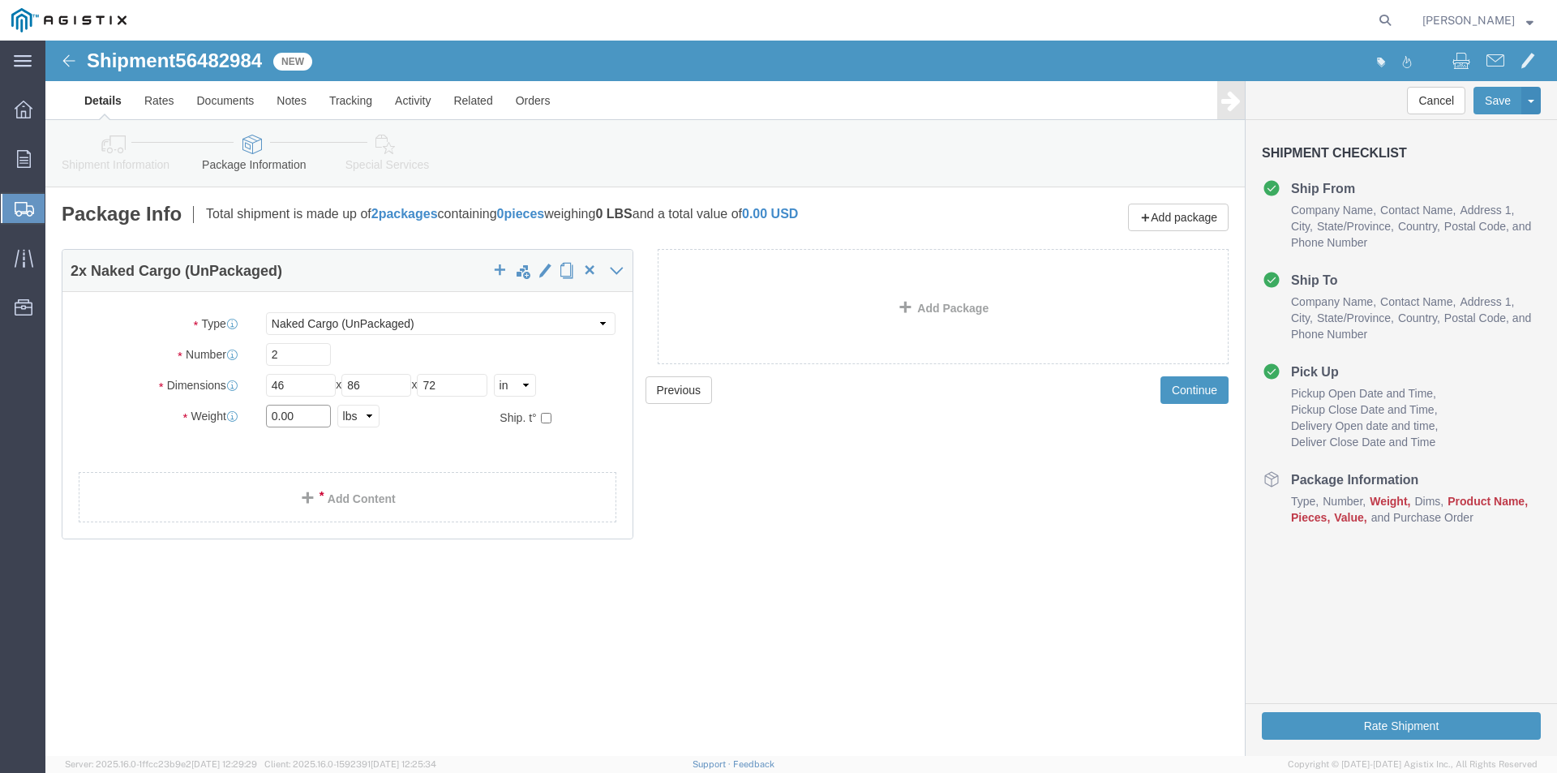
click div "Weight 0.00 Select kgs lbs Ship. t°"
type input "45500"
click span
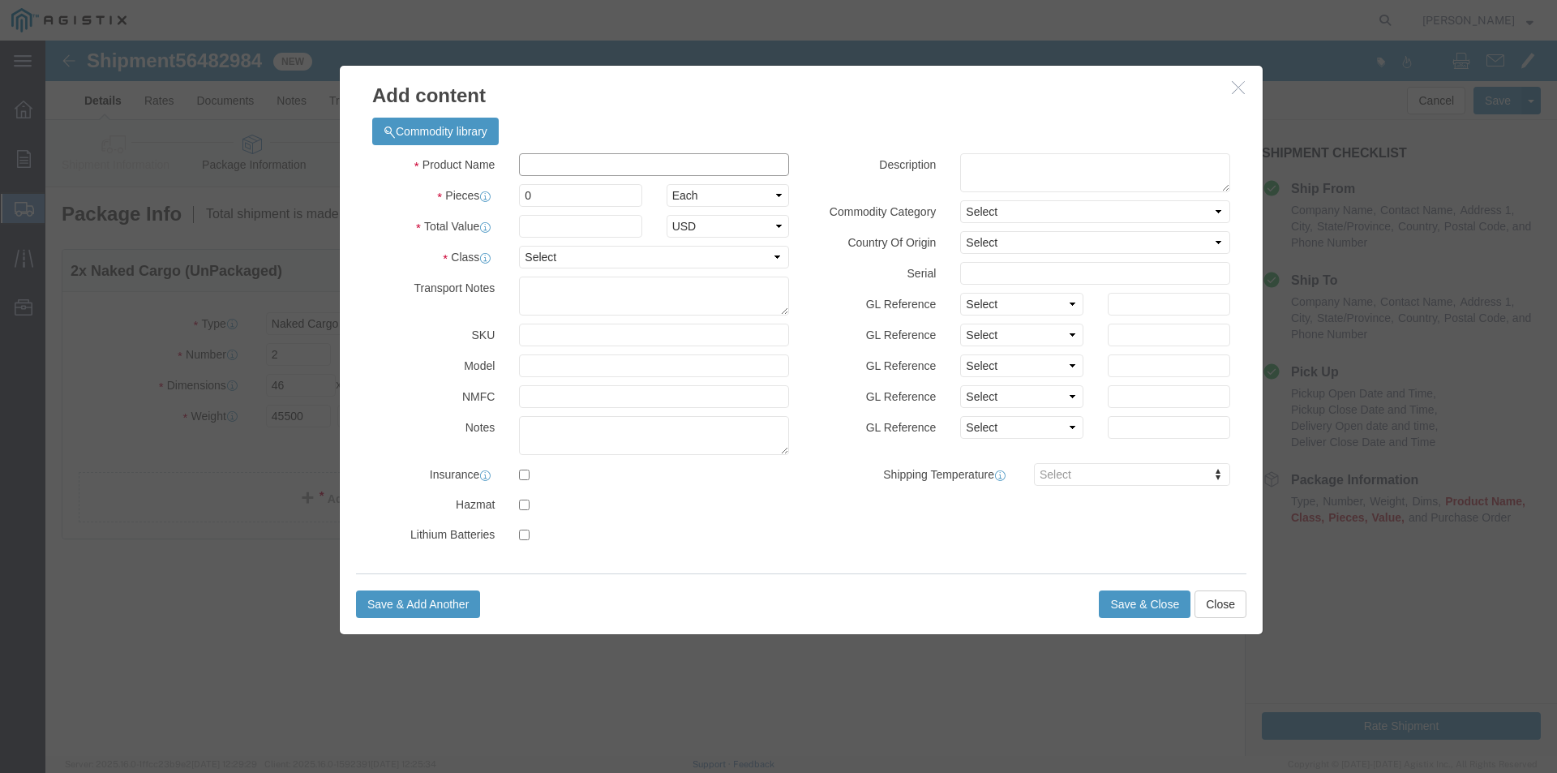
click input "text"
type input "04-1441 #7 HFVT"
drag, startPoint x: 507, startPoint y: 148, endPoint x: 449, endPoint y: 157, distance: 58.1
click div "Pieces 0 Select Bag Barrels 100Board Feet Bottle Box Blister Pack Carats Can Ca…"
type input "2"
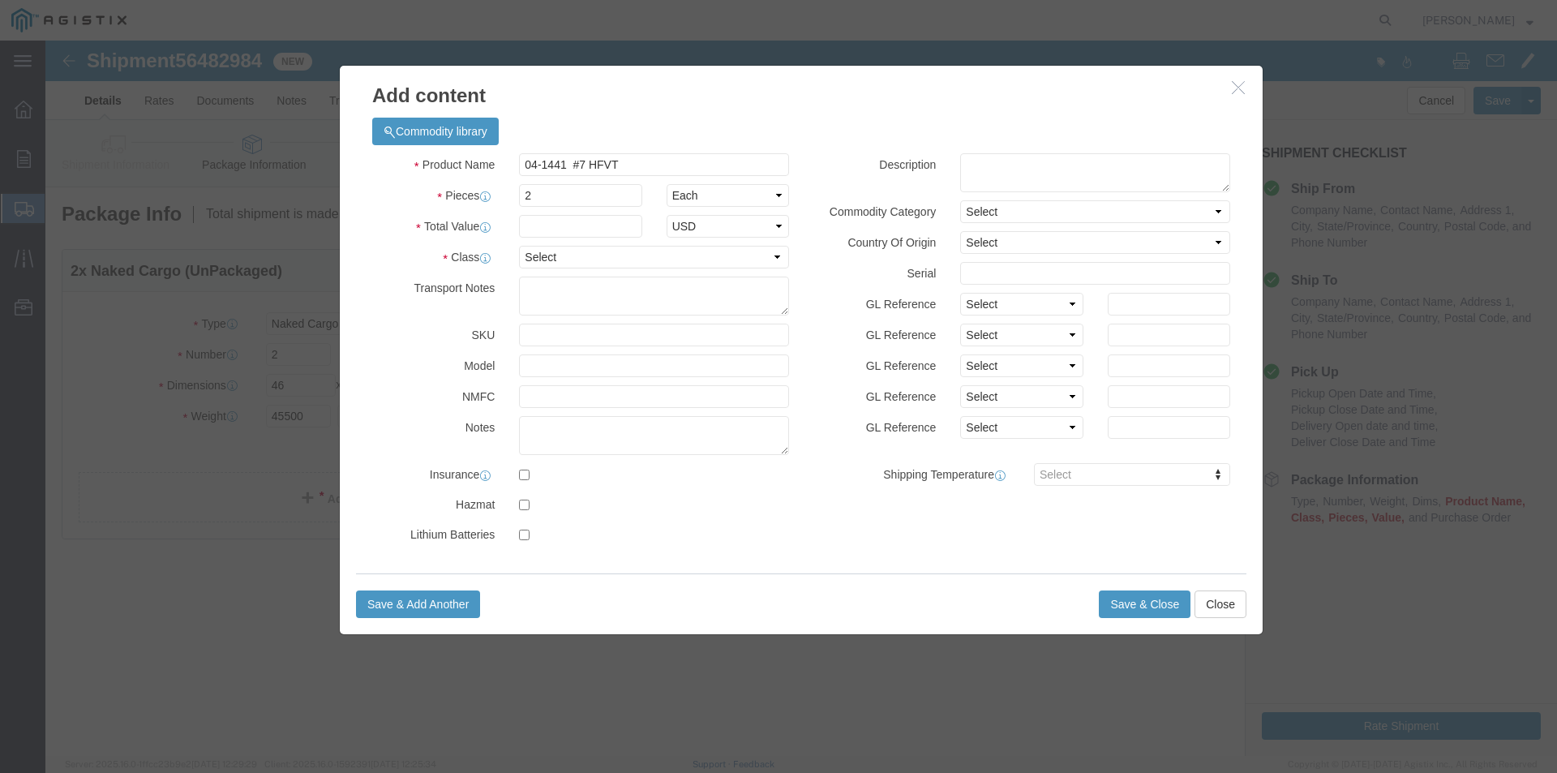
drag, startPoint x: 356, startPoint y: 204, endPoint x: 388, endPoint y: 194, distance: 33.9
click div "Product Name 04-1441 #7 HFVT Pieces 2 Select Bag Barrels 100Board Feet Bottle B…"
click input "text"
type input "1"
click select "Select 50 55 60 65 70 85 92.5 100 125 175 250 300 400"
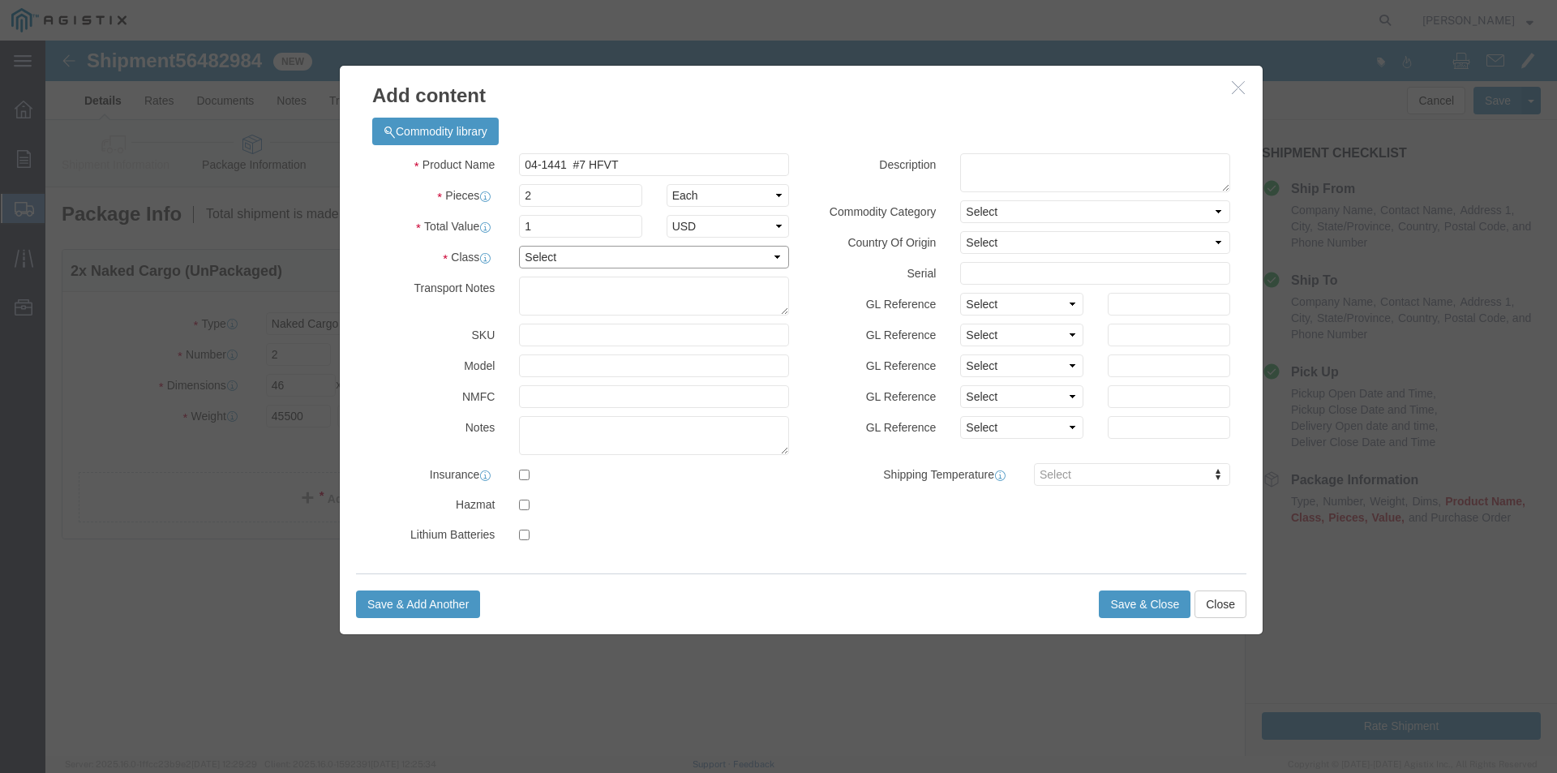
select select "55"
click select "Select 50 55 60 65 70 85 92.5 100 125 175 250 300 400"
click button "Save & Close"
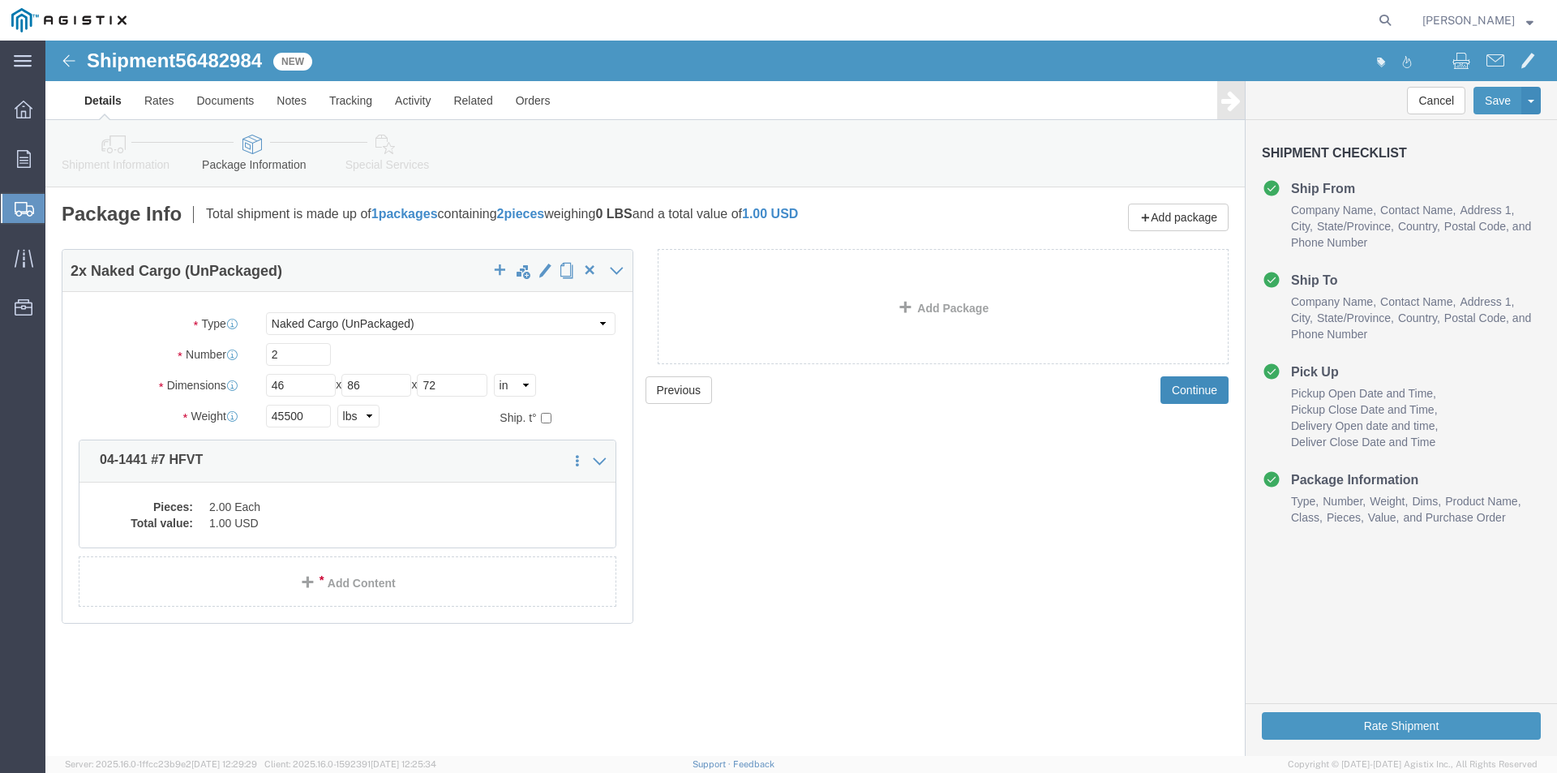
click button "Continue"
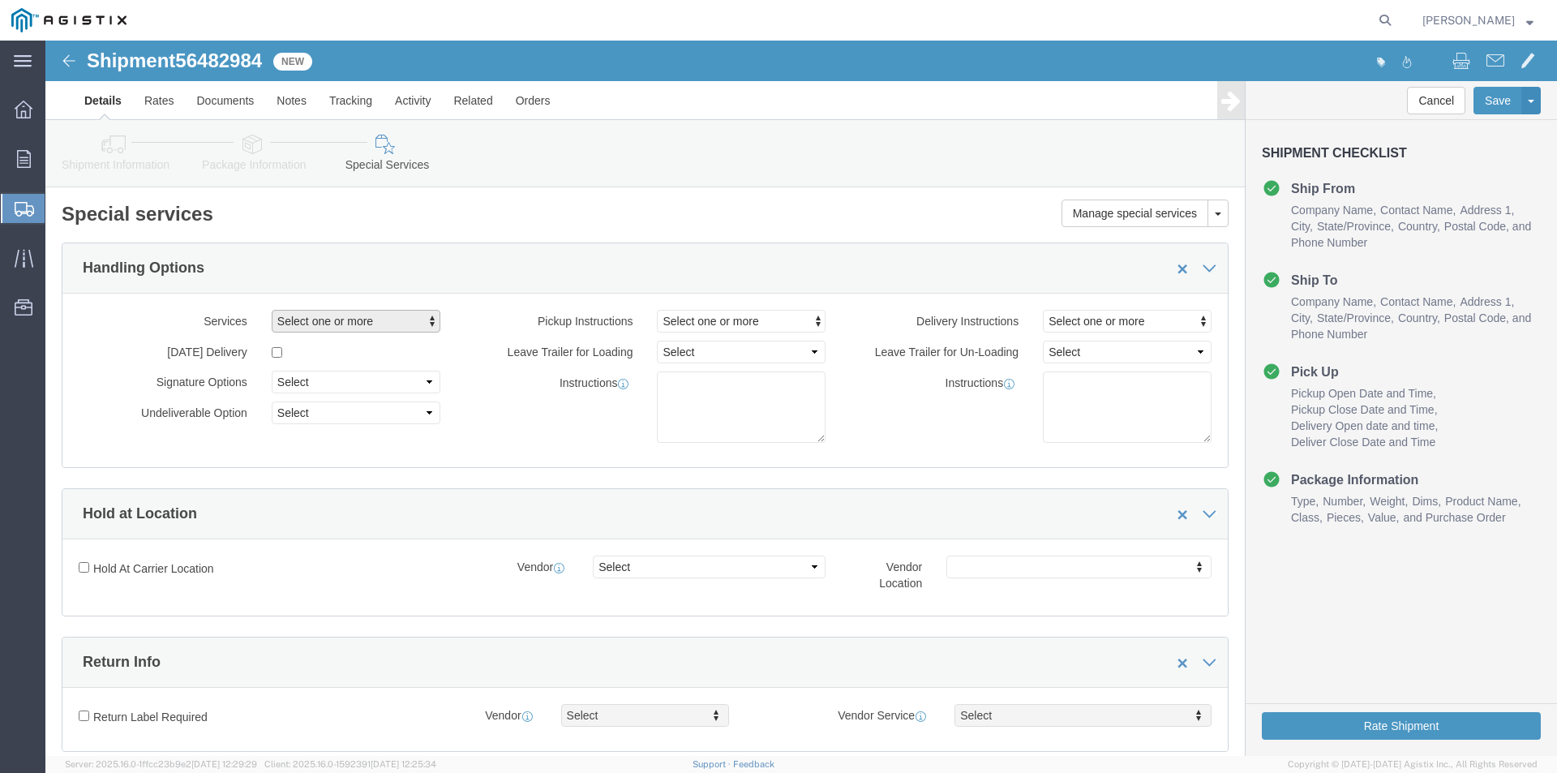
drag, startPoint x: 380, startPoint y: 278, endPoint x: 333, endPoint y: 352, distance: 88.0
click span "button"
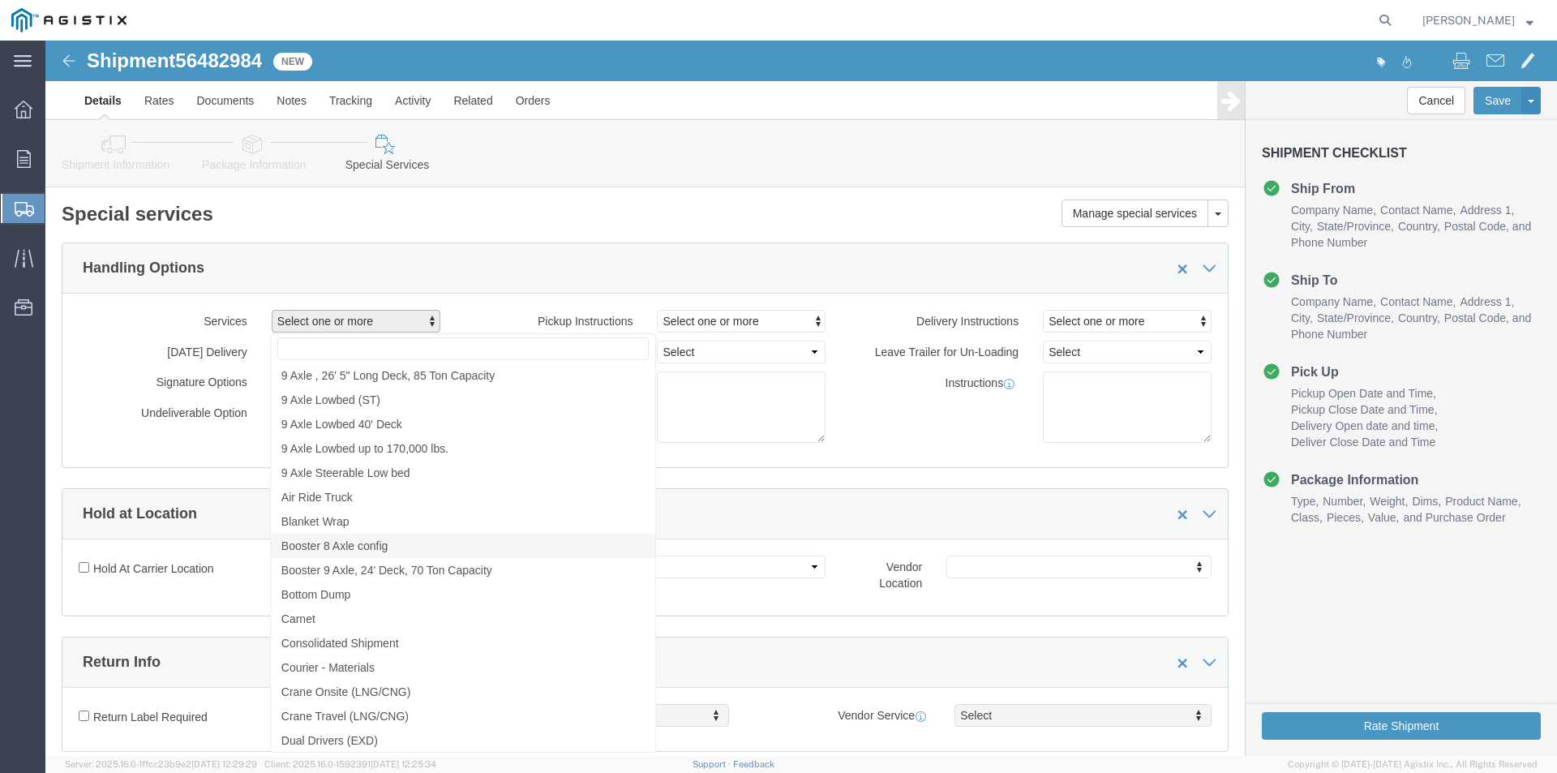
scroll to position [811, 0]
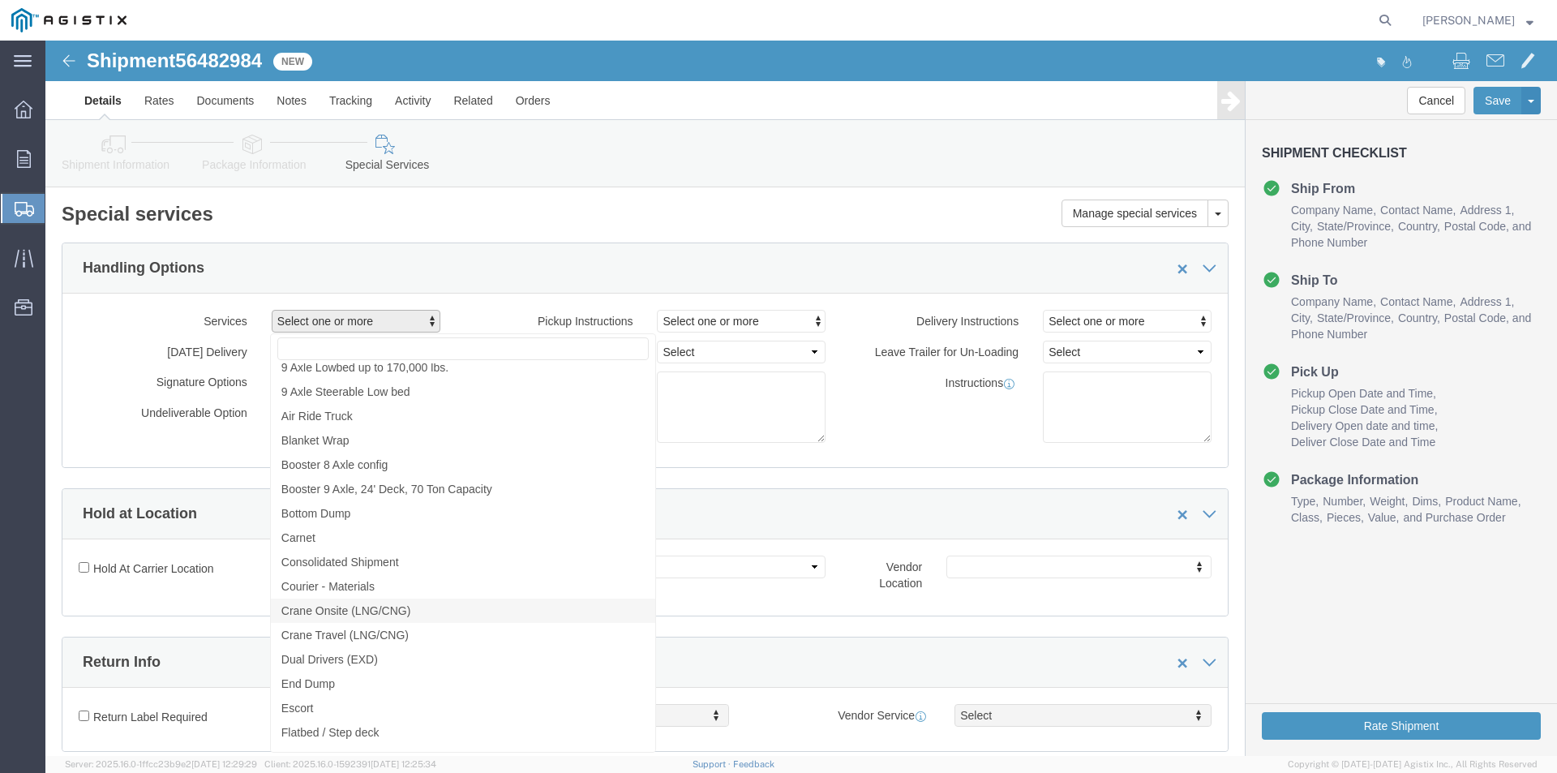
click span "Crane Onsite (LNG/CNG)"
select select "VEHICLE_CRNO"
click span "Crane Travel (LNG/CNG)"
click div "Services Crane Onsite (LNG/CNG), Crane Travel (LNG/CNG) 10 [PERSON_NAME] 12 ton…"
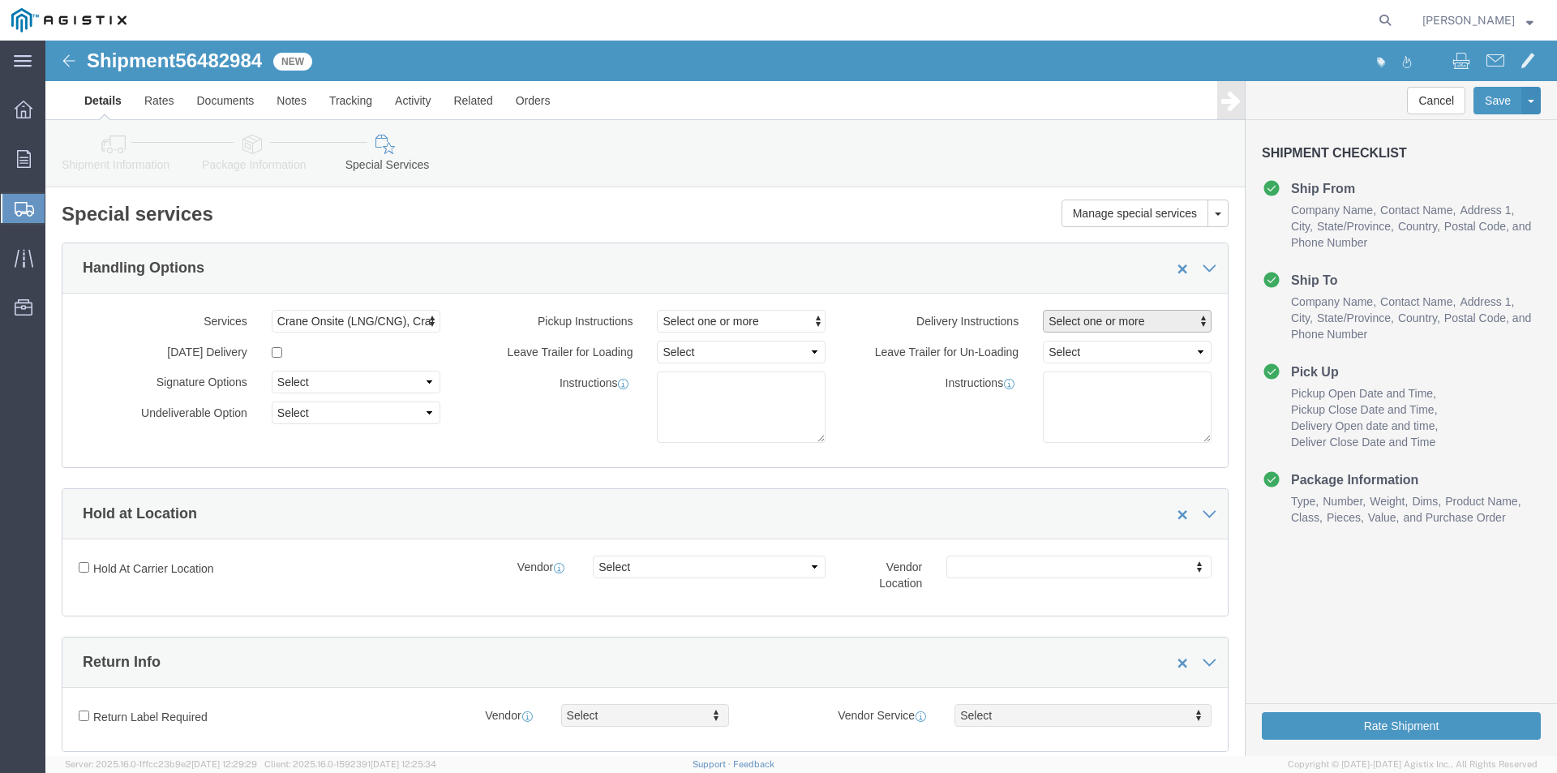
click span "Select one or more"
click span "Crane Required"
select select "DELIVERY_CRANE_REQUIRED"
drag, startPoint x: 887, startPoint y: 391, endPoint x: 985, endPoint y: 355, distance: 103.7
click div "Instructions"
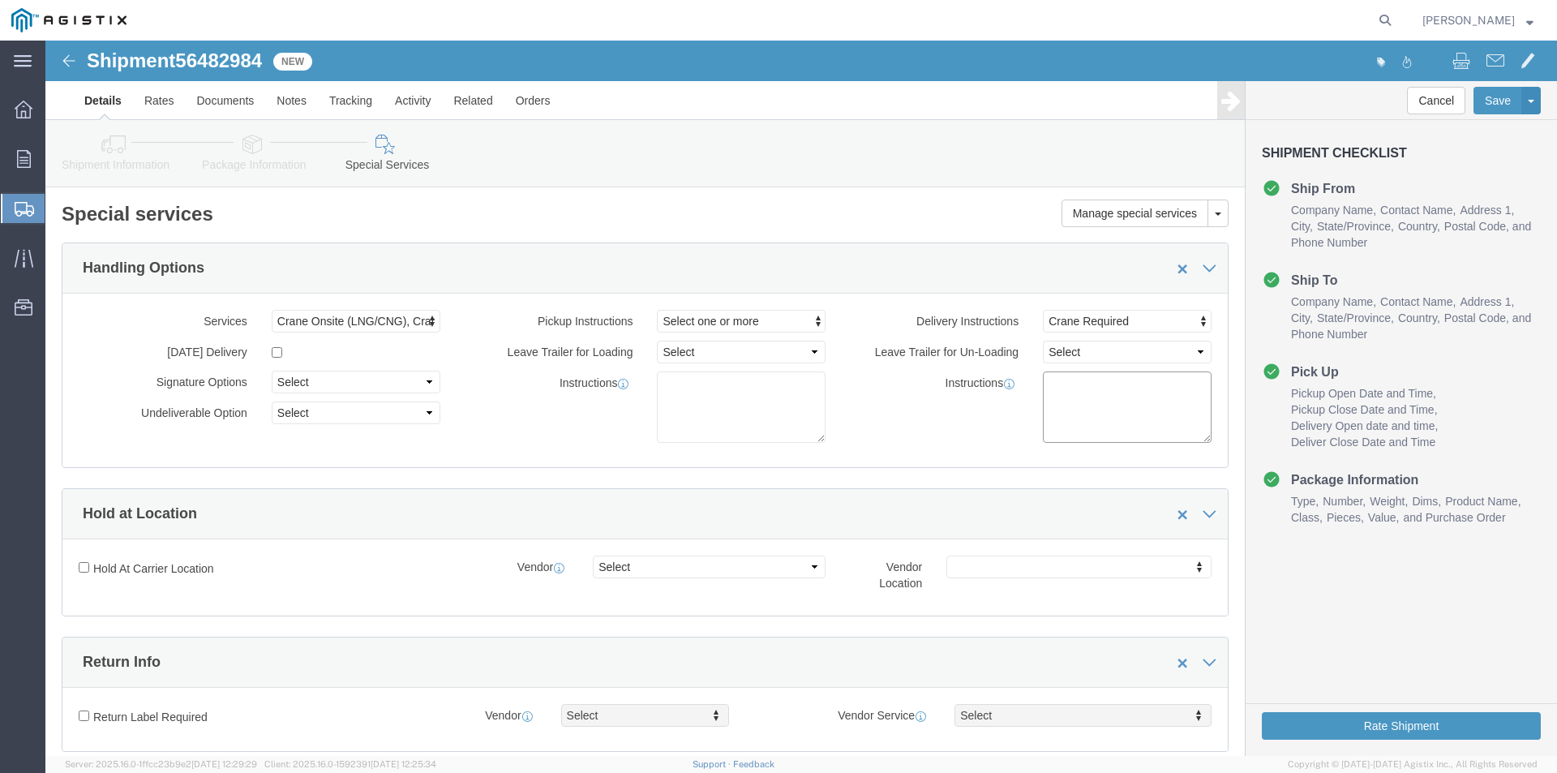
click textarea
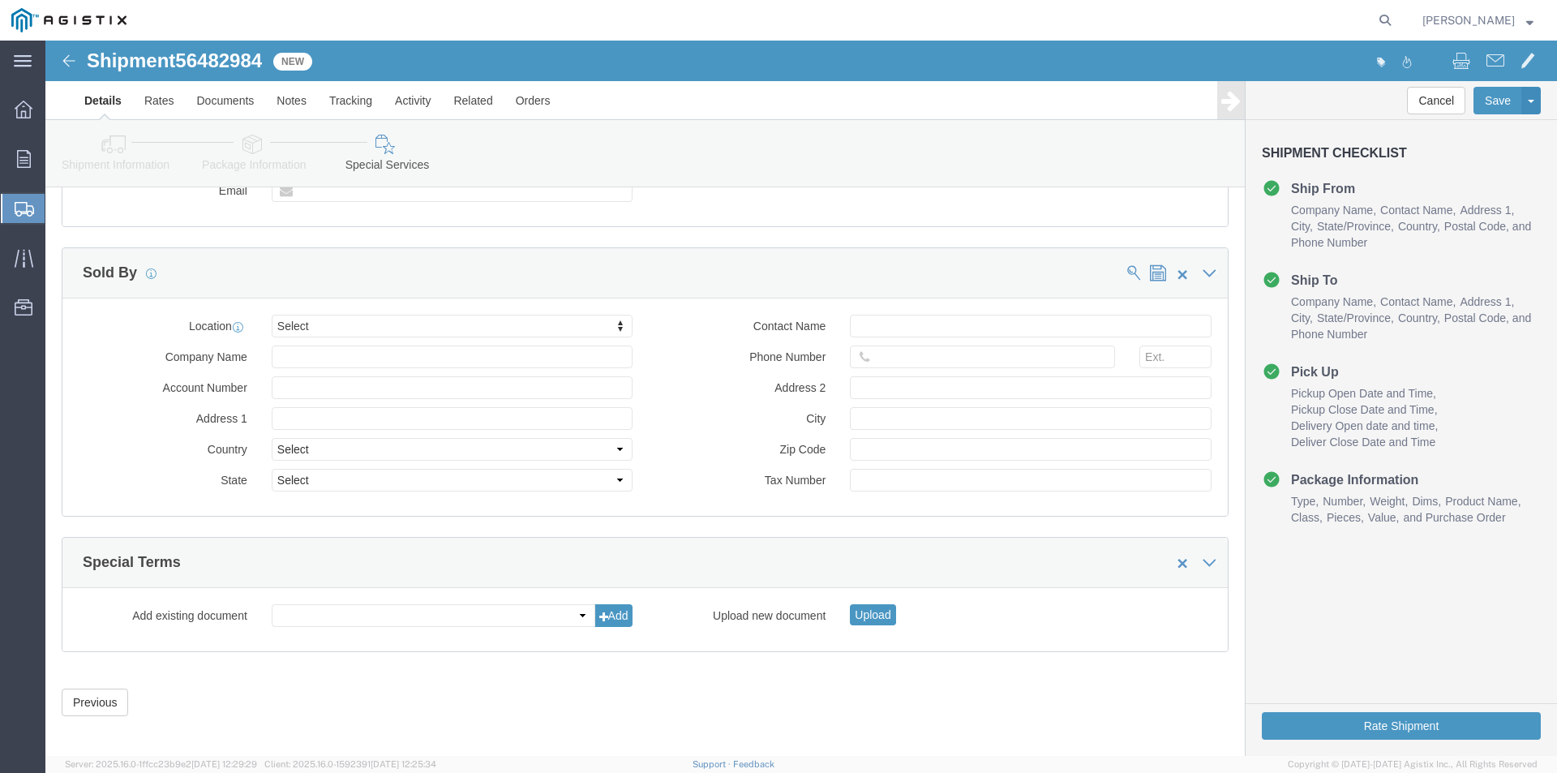
scroll to position [1488, 0]
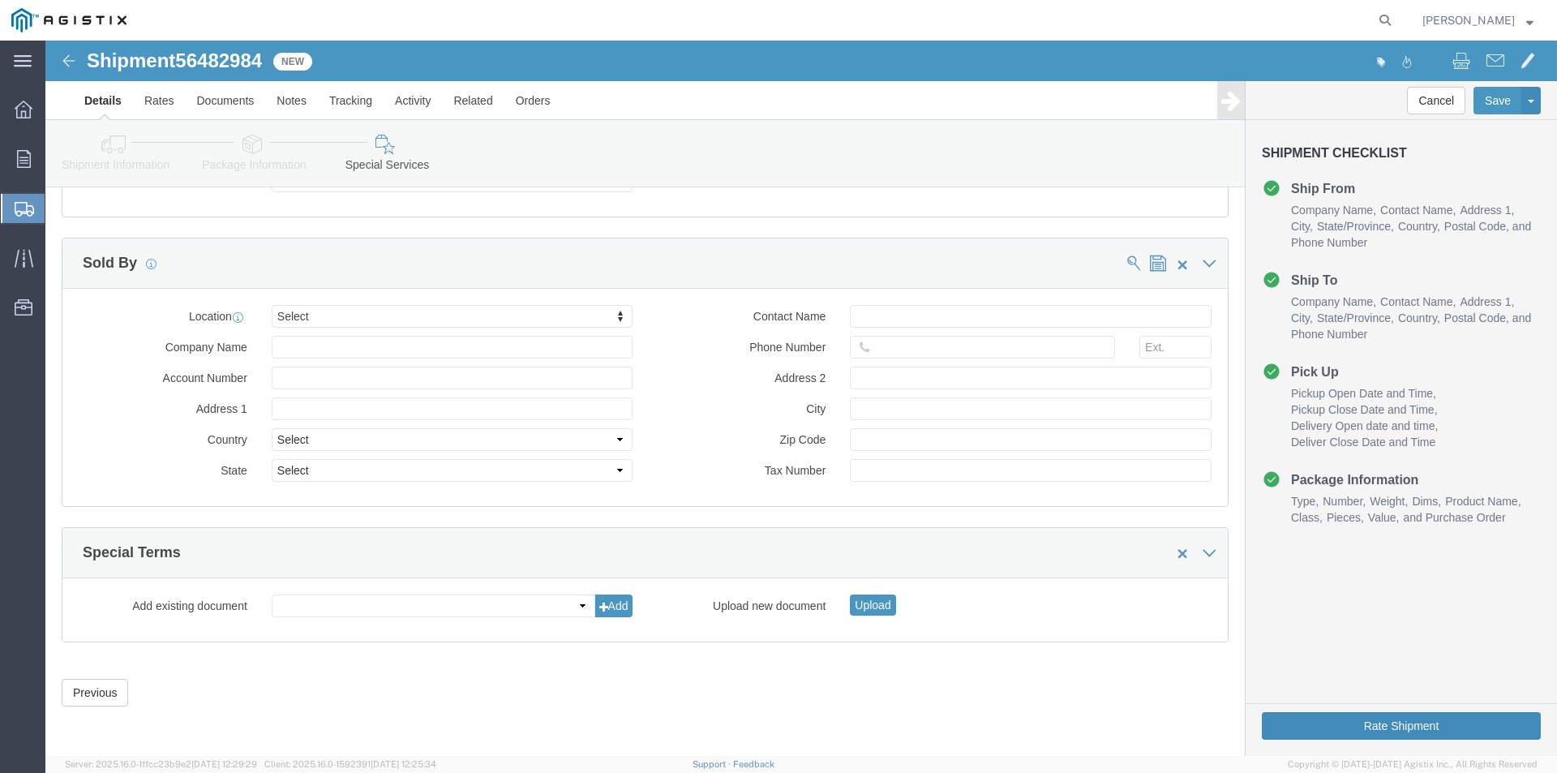
type textarea "CRANE TRUCK NEEDED TO UNLOAD"
click button "Rate Shipment"
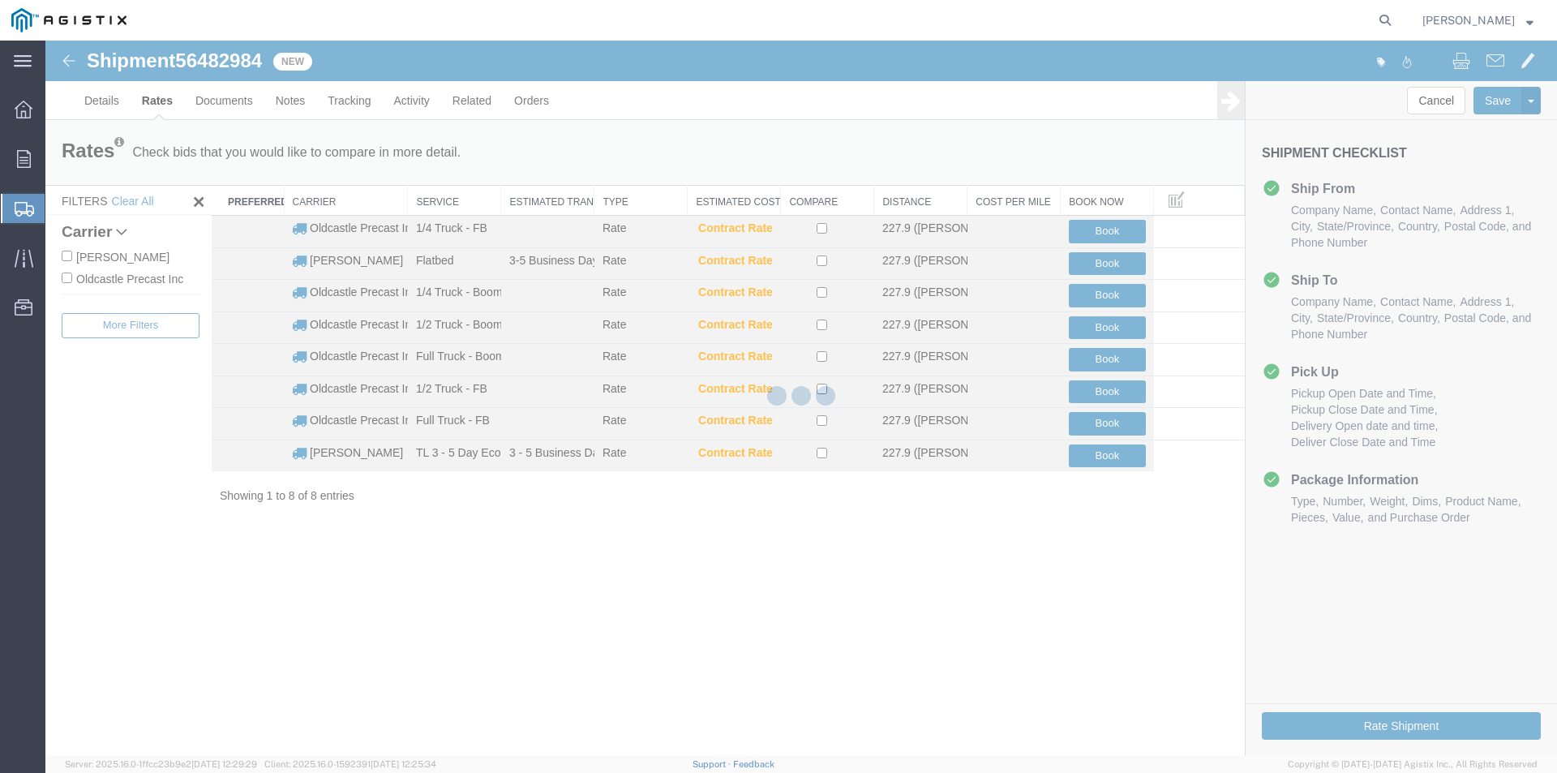
scroll to position [0, 0]
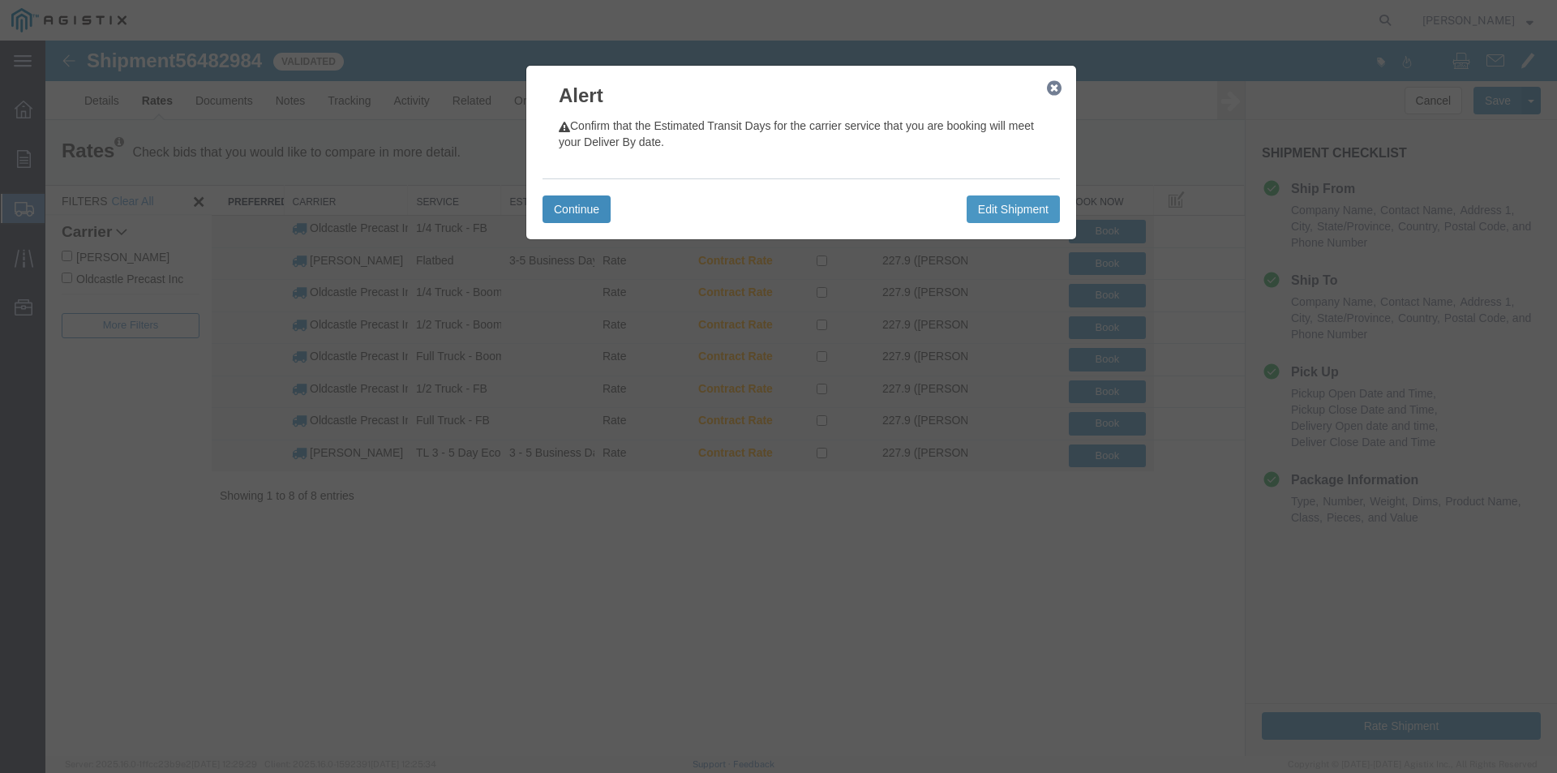
click at [583, 214] on button "Continue" at bounding box center [577, 209] width 68 height 28
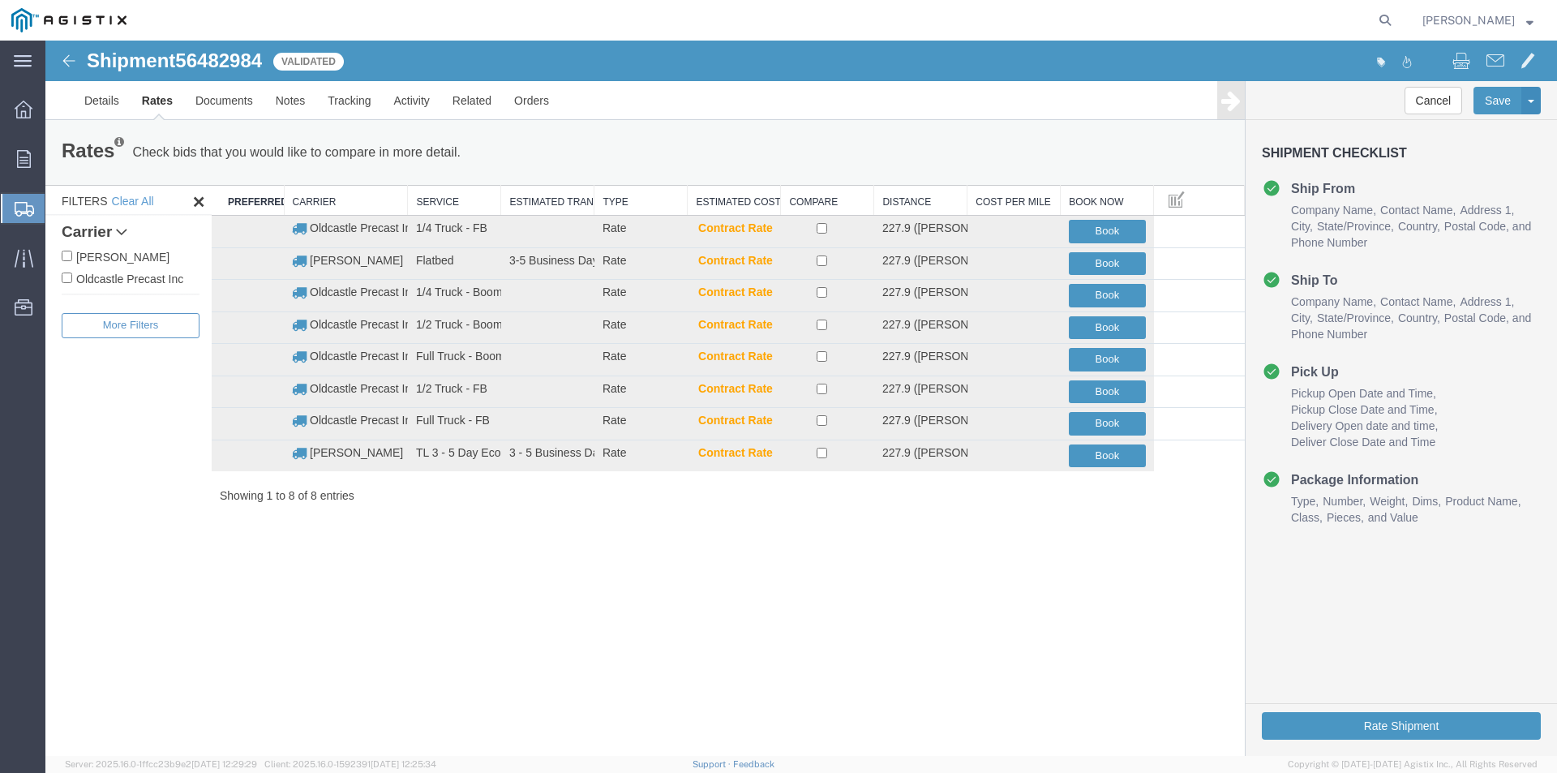
click at [127, 275] on label "Oldcastle Precast Inc" at bounding box center [131, 278] width 138 height 18
click at [72, 275] on input "Oldcastle Precast Inc" at bounding box center [67, 277] width 11 height 11
checkbox input "true"
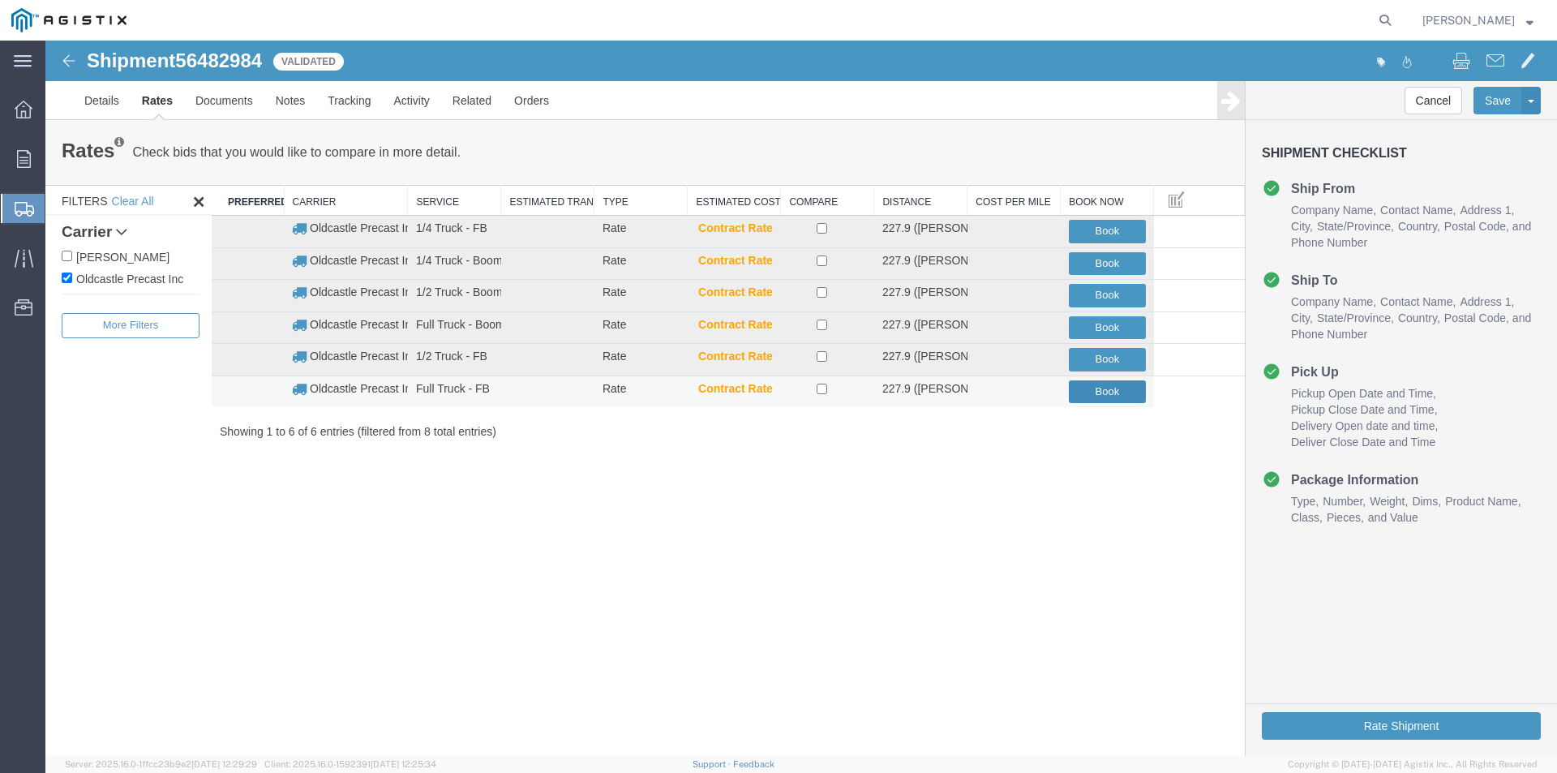
click at [1105, 394] on button "Book" at bounding box center [1107, 392] width 77 height 24
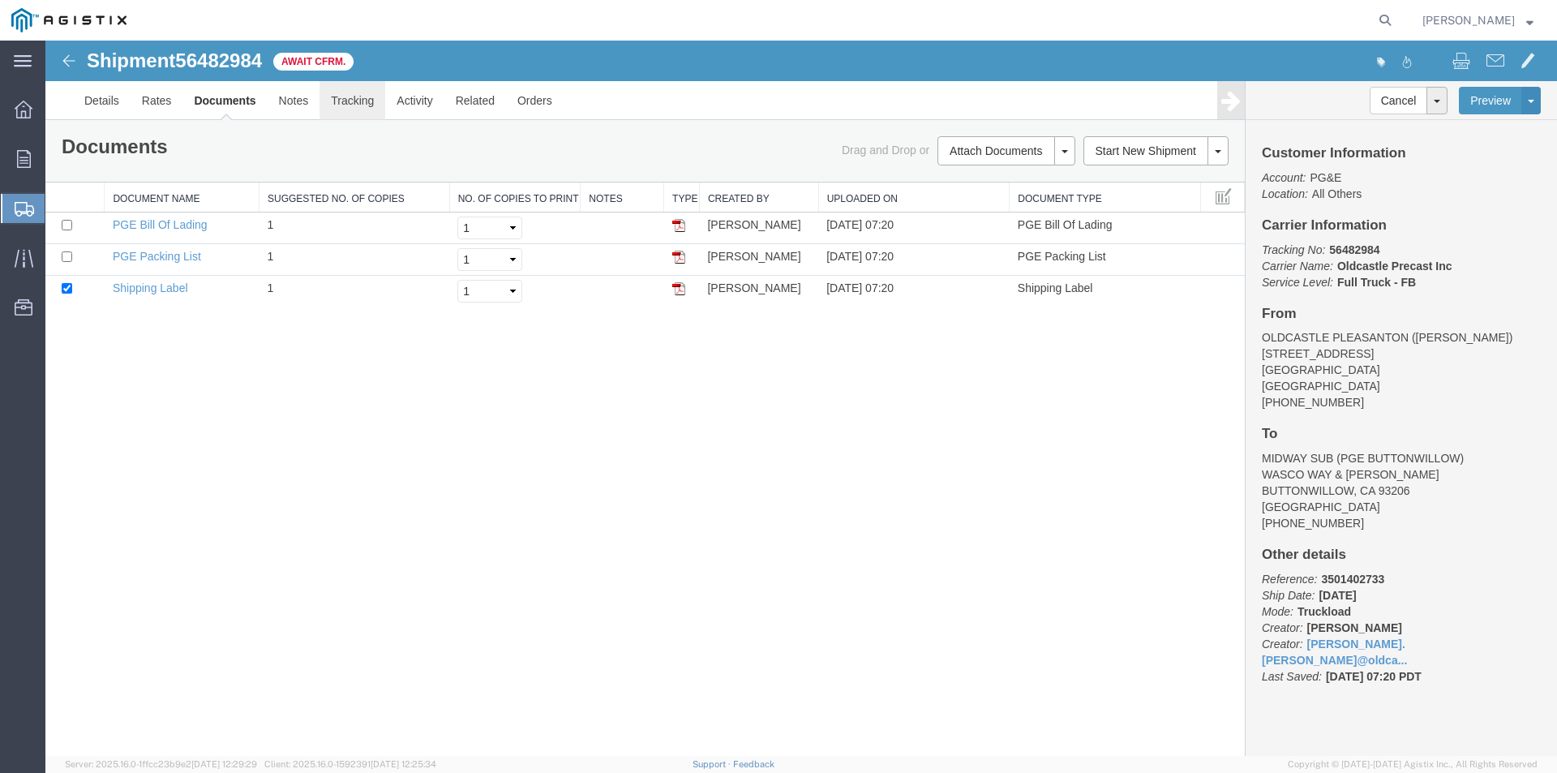
click at [367, 102] on link "Tracking" at bounding box center [353, 100] width 66 height 39
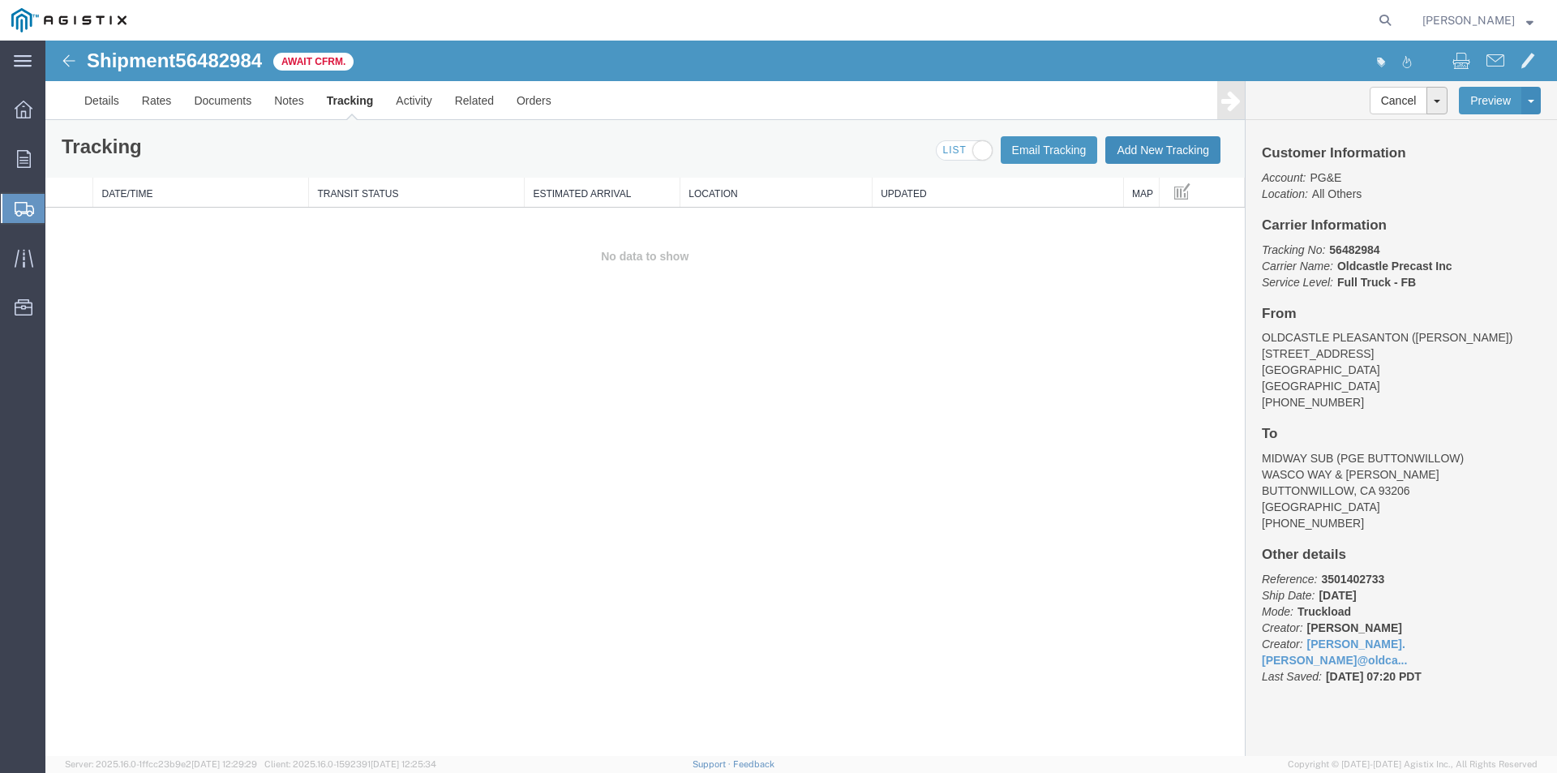
click at [1162, 151] on button "Add New Tracking" at bounding box center [1162, 150] width 115 height 28
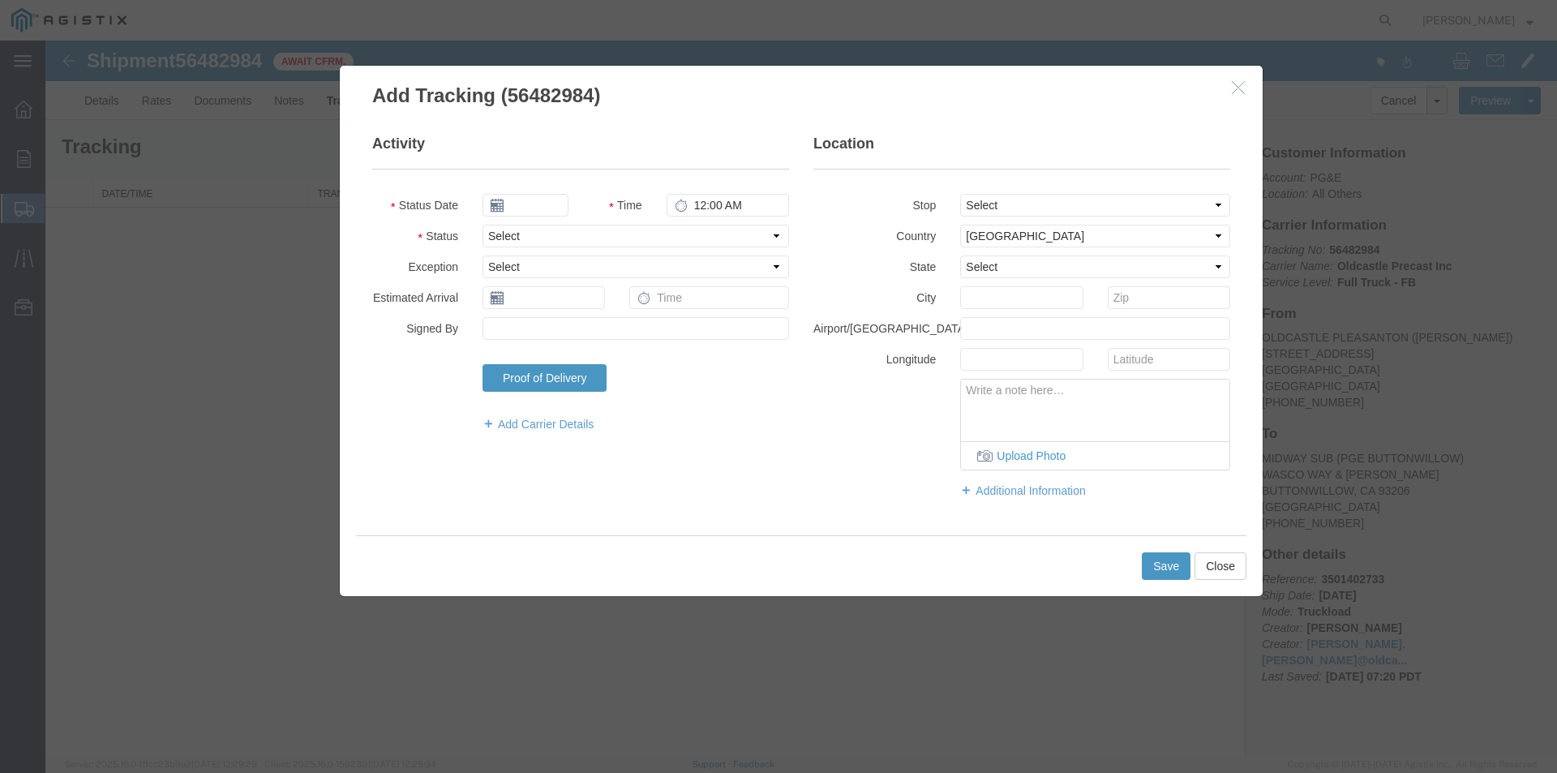
type input "[DATE]"
type input "8:00 AM"
click at [556, 203] on input "[DATE]" at bounding box center [526, 205] width 86 height 23
click at [598, 331] on td "14" at bounding box center [592, 331] width 24 height 24
type input "[DATE]"
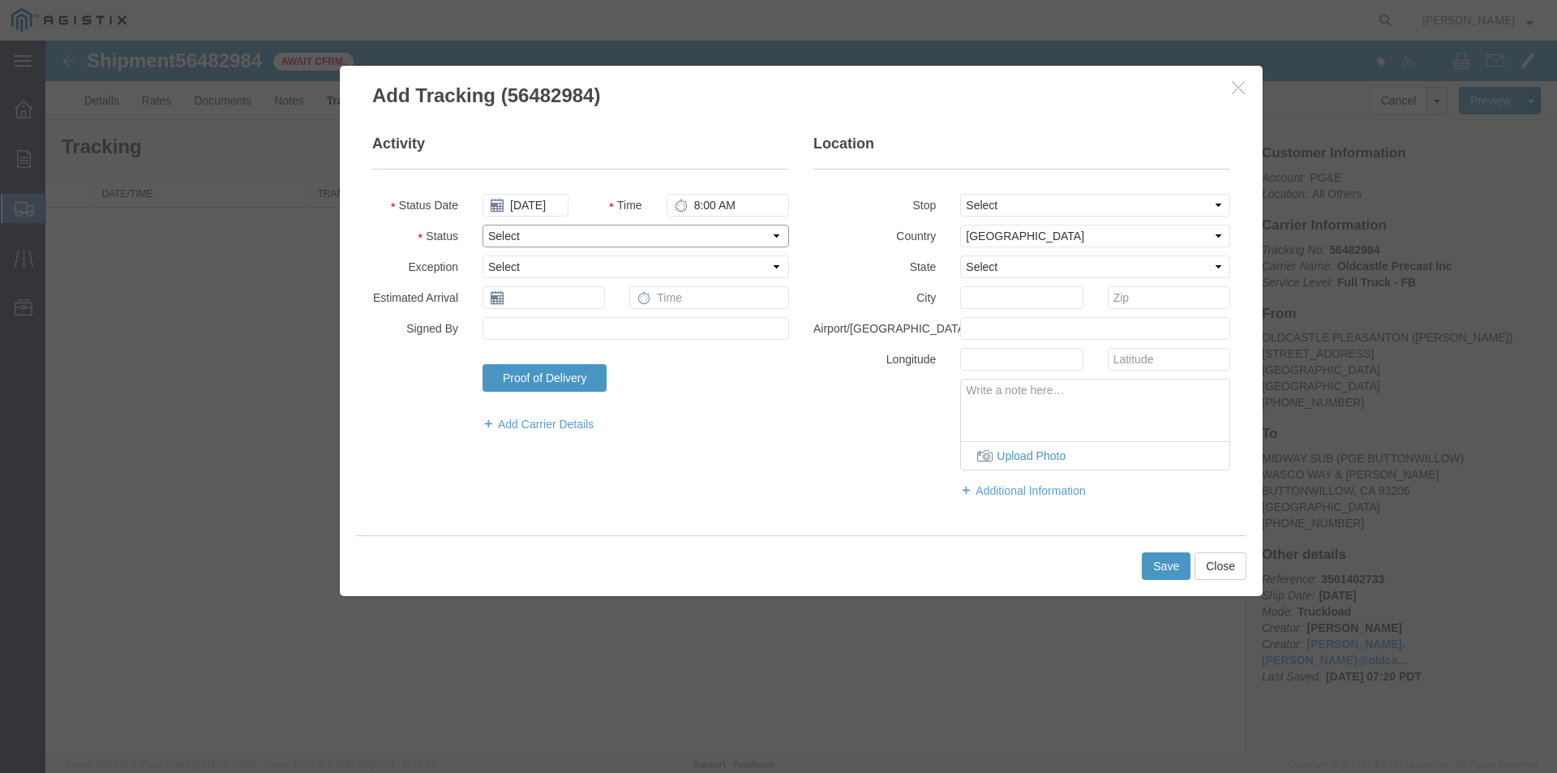
click at [505, 235] on select "Select Arrival Notice Available Arrival Notice Imported Arrive at Delivery Loca…" at bounding box center [636, 236] width 307 height 23
select select "DELIVRED"
click at [483, 225] on select "Select Arrival Notice Available Arrival Notice Imported Arrive at Delivery Loca…" at bounding box center [636, 236] width 307 height 23
click at [1161, 559] on button "Save" at bounding box center [1166, 566] width 49 height 28
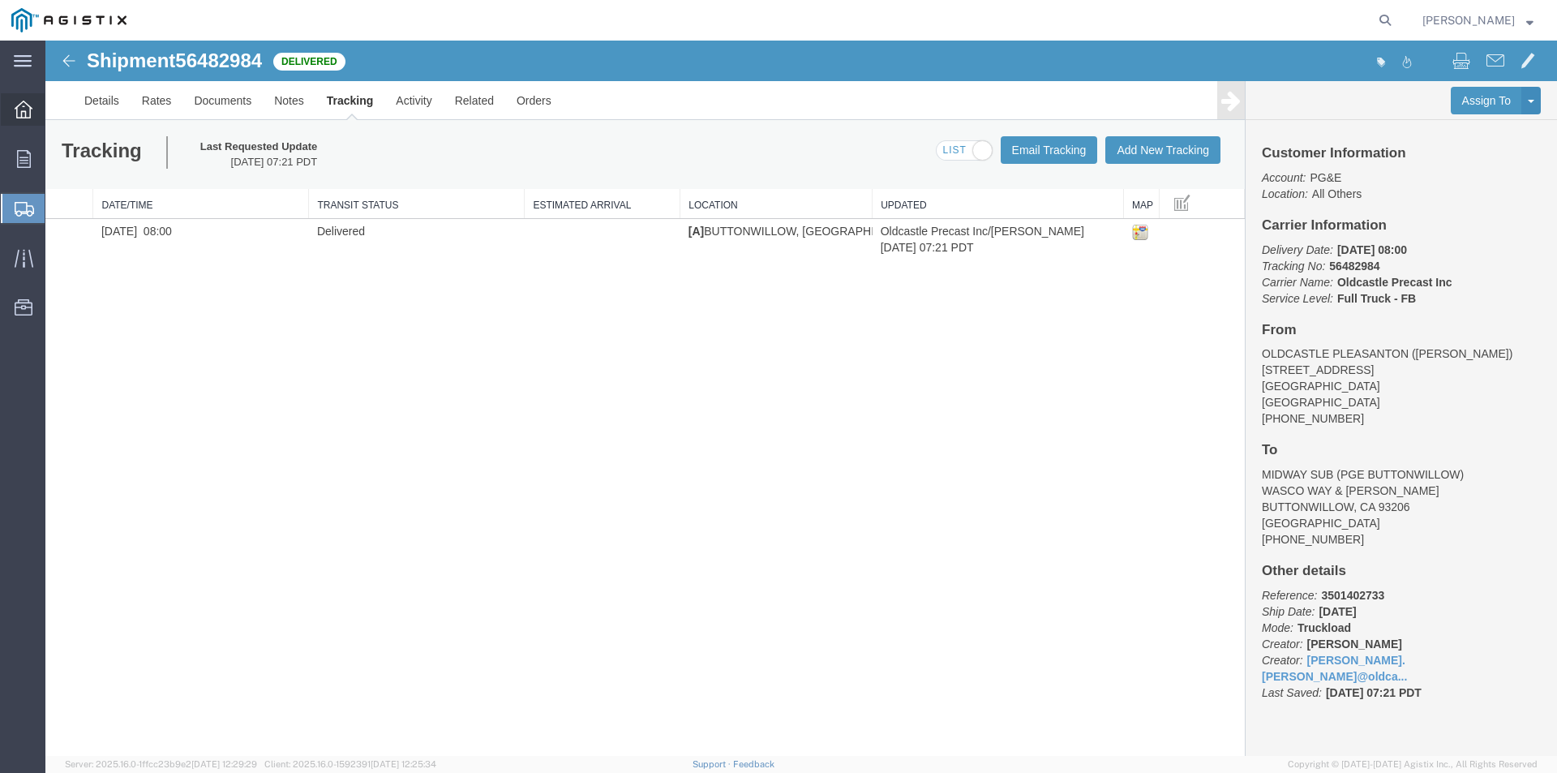
click at [30, 114] on icon at bounding box center [24, 110] width 18 height 18
